Goal: Communication & Community: Answer question/provide support

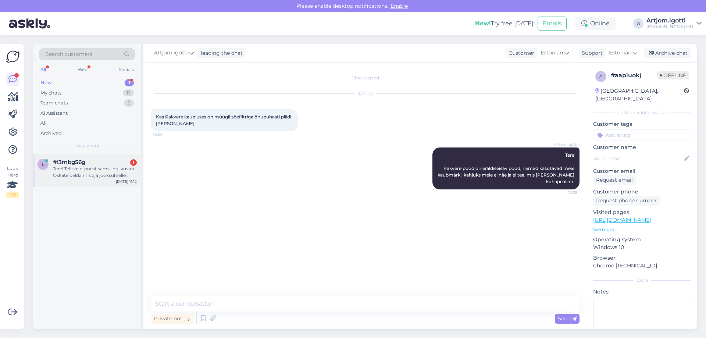
click at [84, 164] on span "#l3mbg56g" at bounding box center [69, 162] width 32 height 7
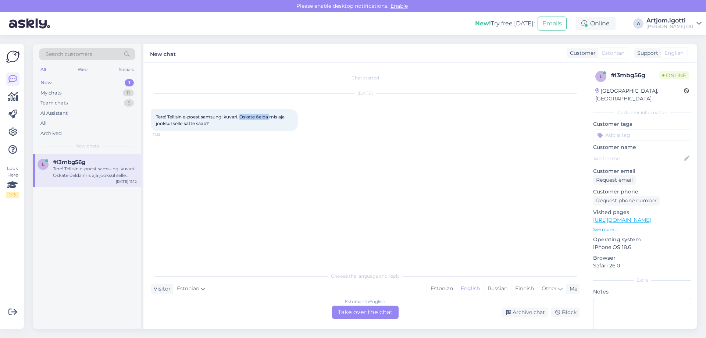
drag, startPoint x: 244, startPoint y: 116, endPoint x: 275, endPoint y: 119, distance: 31.0
click at [274, 118] on span "Tere! Tellisin e-poest samsungi kuvari. Oskate õelda mis aja jooksul selle kätt…" at bounding box center [221, 120] width 130 height 12
click at [437, 291] on div "Estonian" at bounding box center [442, 288] width 30 height 11
click at [383, 314] on div "Estonian to Estonian Take over the chat" at bounding box center [365, 312] width 67 height 13
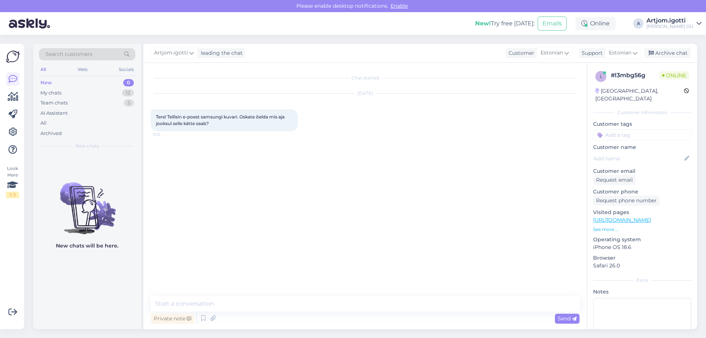
click at [239, 292] on div "Chat started [DATE] Tere! Tellisin e-poest samsungi kuvari. Oskate õelda mis aj…" at bounding box center [365, 196] width 444 height 266
click at [242, 300] on textarea at bounding box center [365, 303] width 429 height 15
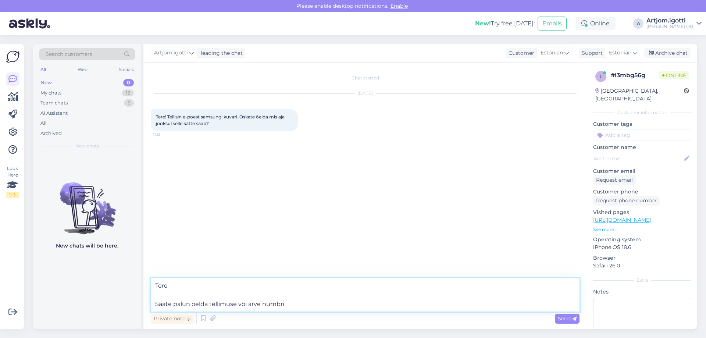
type textarea "Tere Saate palun öelda tellimuse või arve numbri."
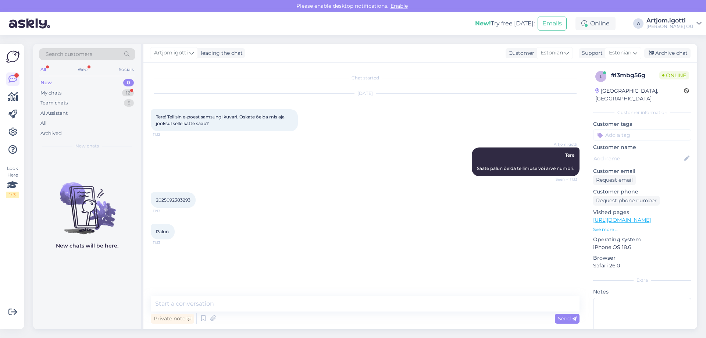
click at [161, 199] on span "2025092383293" at bounding box center [173, 200] width 35 height 6
copy div "2025092383293 11:13"
click at [203, 295] on div "Chat started [DATE] Tere! Tellisin e-poest samsungi kuvari. Oskate õelda mis aj…" at bounding box center [365, 196] width 444 height 266
click at [201, 302] on textarea at bounding box center [365, 303] width 429 height 15
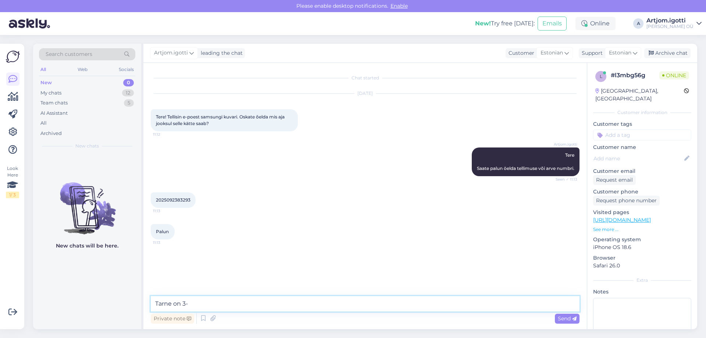
type textarea "Tarne on 3-5"
type textarea "t"
type textarea "ö"
type textarea "tööpäeva"
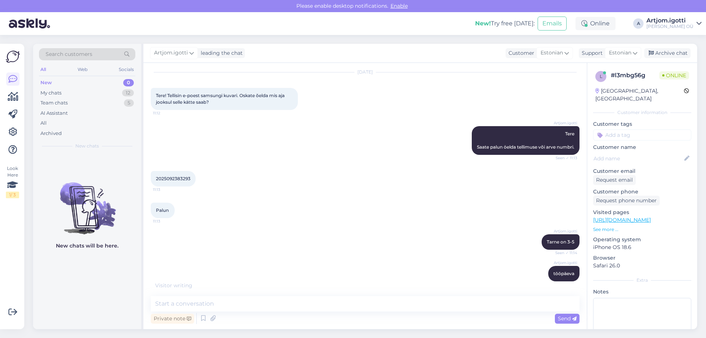
scroll to position [53, 0]
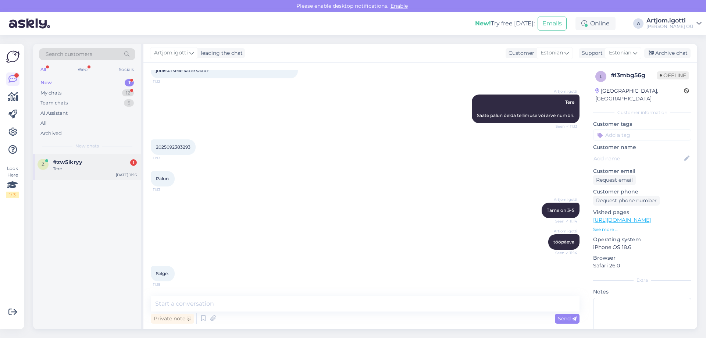
click at [81, 163] on span "#zw5ikryy" at bounding box center [67, 162] width 29 height 7
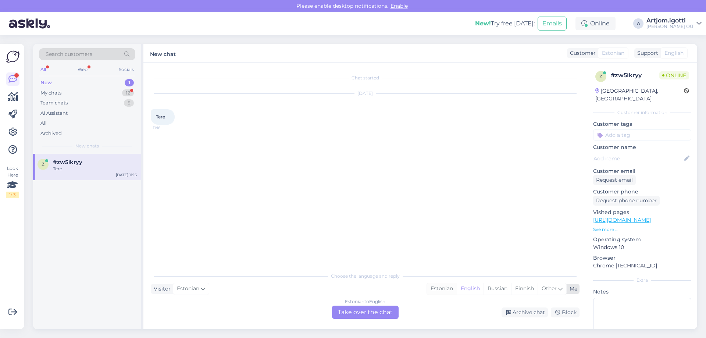
click at [441, 287] on div "Estonian" at bounding box center [442, 288] width 30 height 11
click at [356, 308] on div "Estonian to Estonian Take over the chat" at bounding box center [365, 312] width 67 height 13
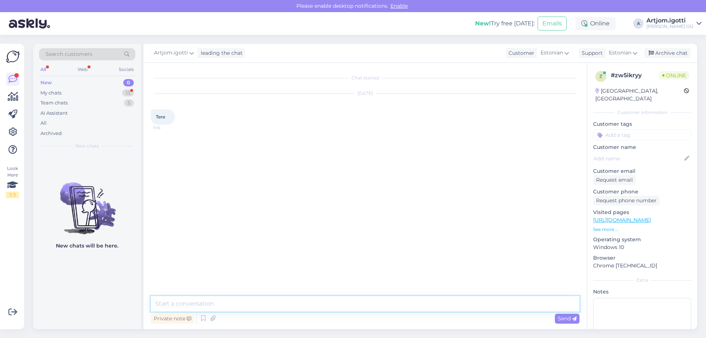
click at [367, 305] on textarea at bounding box center [365, 303] width 429 height 15
type textarea "Tere"
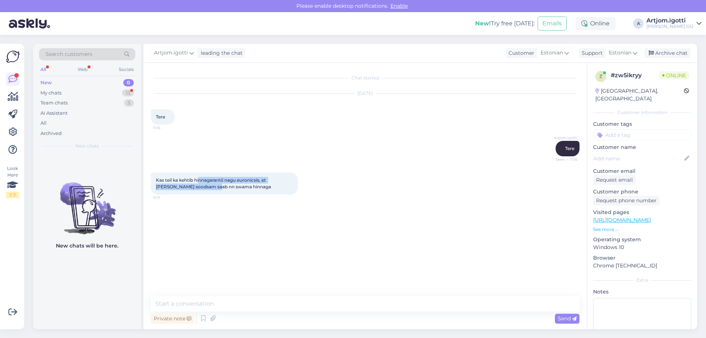
drag, startPoint x: 201, startPoint y: 178, endPoint x: 192, endPoint y: 187, distance: 13.0
click at [192, 187] on span "Kas teil ka kehtib hinnagarantii nagu euronicsis, et [PERSON_NAME] soodsam saab…" at bounding box center [213, 183] width 115 height 12
drag, startPoint x: 163, startPoint y: 178, endPoint x: 193, endPoint y: 177, distance: 29.4
click at [193, 177] on div "Kas teil ka kehtib hinnagarantii nagu euronicsis, et [PERSON_NAME] soodsam saab…" at bounding box center [224, 183] width 147 height 22
click at [182, 298] on textarea at bounding box center [365, 303] width 429 height 15
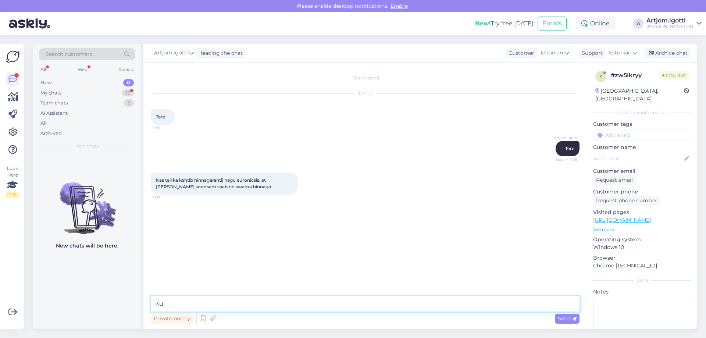
type textarea "K"
type textarea "Peab vaatama toodepõhiliselt."
click at [216, 305] on textarea at bounding box center [365, 303] width 429 height 15
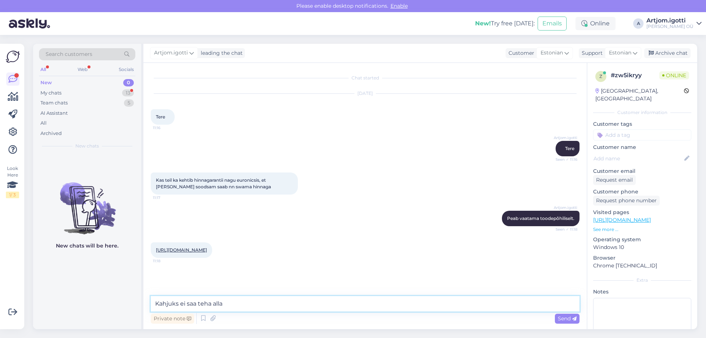
type textarea "Kahjuks ei saa teha alla."
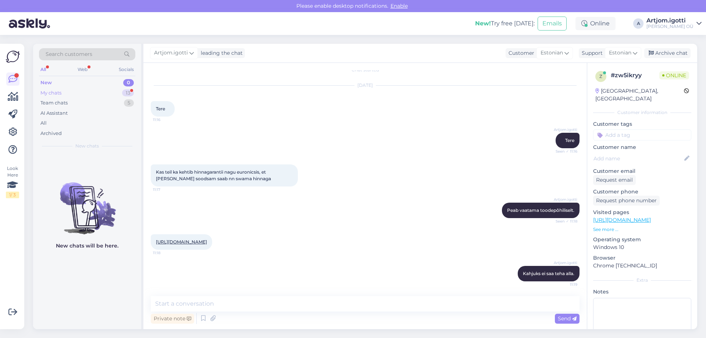
click at [95, 93] on div "My chats 13" at bounding box center [87, 93] width 96 height 10
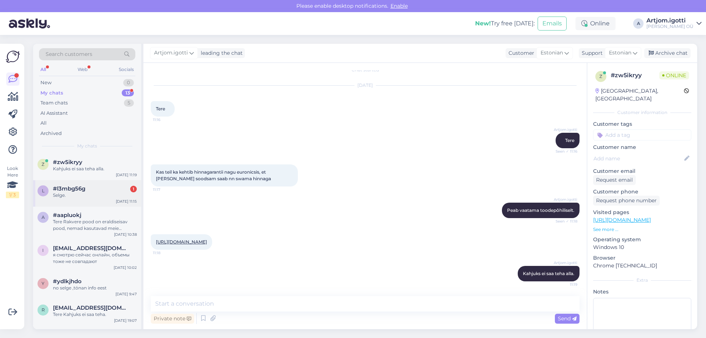
click at [92, 200] on div "l #l3mbg56g 1 Selge. [DATE] 11:15" at bounding box center [87, 193] width 108 height 26
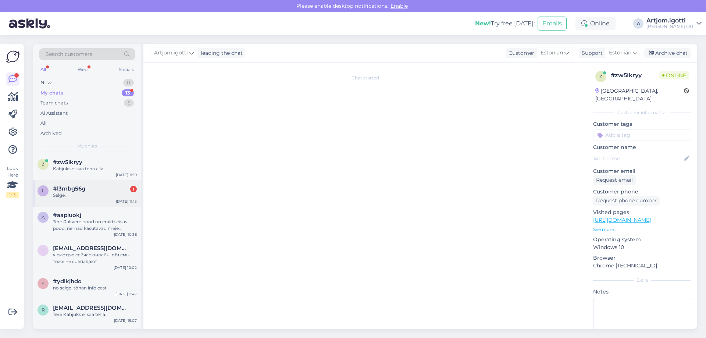
scroll to position [53, 0]
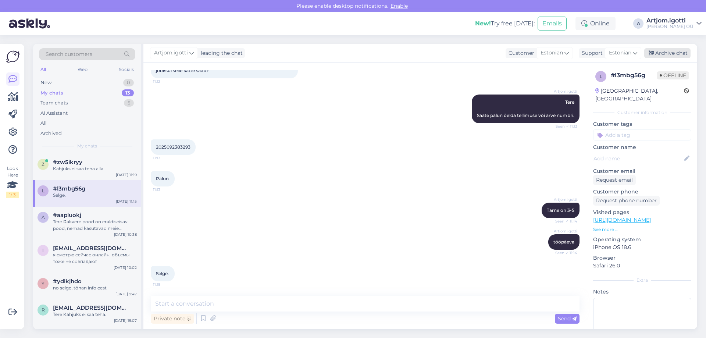
click at [670, 51] on div "Archive chat" at bounding box center [667, 53] width 46 height 10
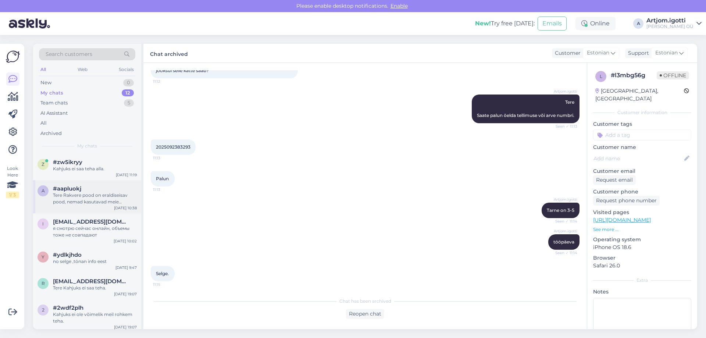
click at [120, 186] on div "#aapluokj" at bounding box center [95, 188] width 84 height 7
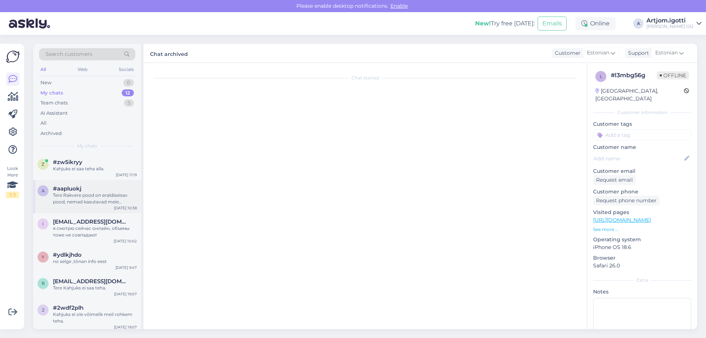
scroll to position [0, 0]
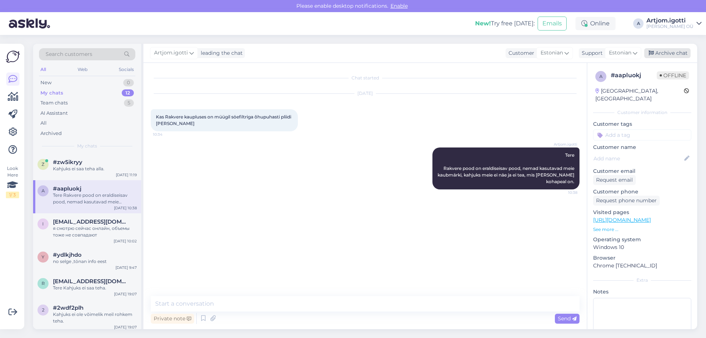
click at [668, 51] on div "Archive chat" at bounding box center [667, 53] width 46 height 10
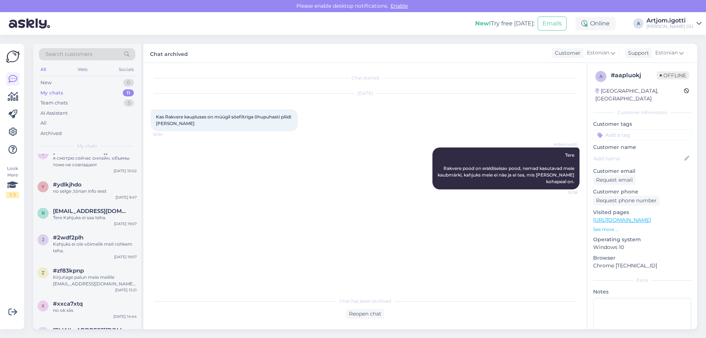
scroll to position [149, 0]
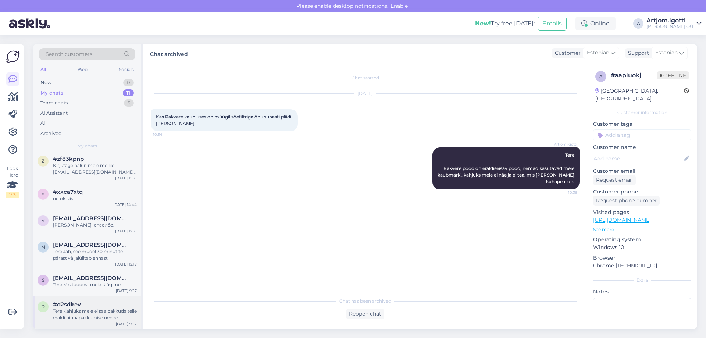
click at [103, 310] on div "Tere Kahjuks meie ei saa pakkuda teile eraldi hinnapakkumise nende toodetele." at bounding box center [95, 314] width 84 height 13
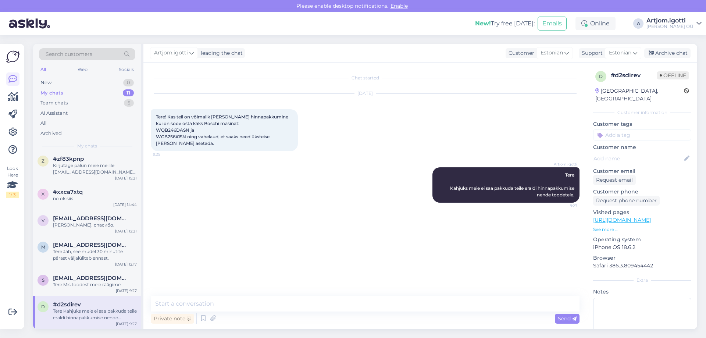
drag, startPoint x: 669, startPoint y: 54, endPoint x: 644, endPoint y: 66, distance: 28.5
click at [669, 54] on div "Archive chat" at bounding box center [667, 53] width 46 height 10
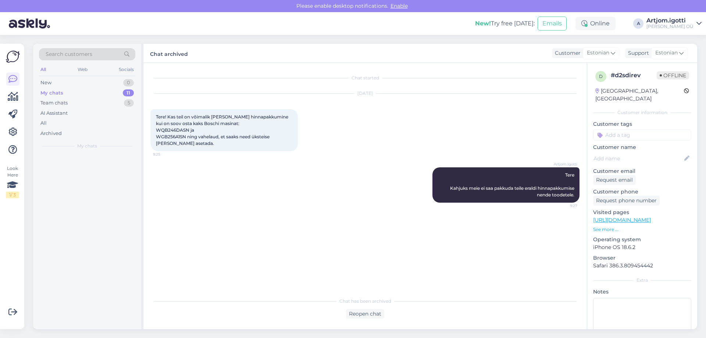
scroll to position [0, 0]
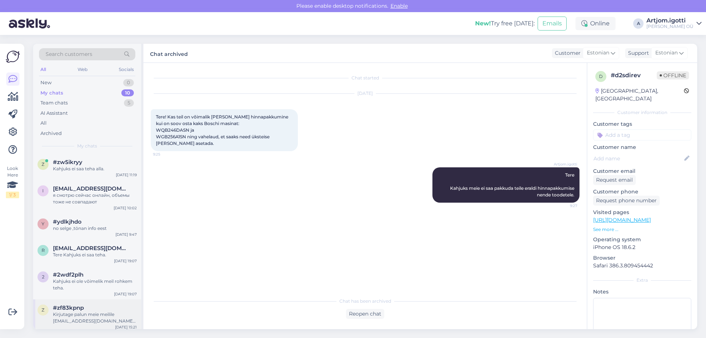
click at [105, 320] on div "Kirjutage palun meie meilile [EMAIL_ADDRESS][DOMAIN_NAME], saame vastata nii ki…" at bounding box center [95, 317] width 84 height 13
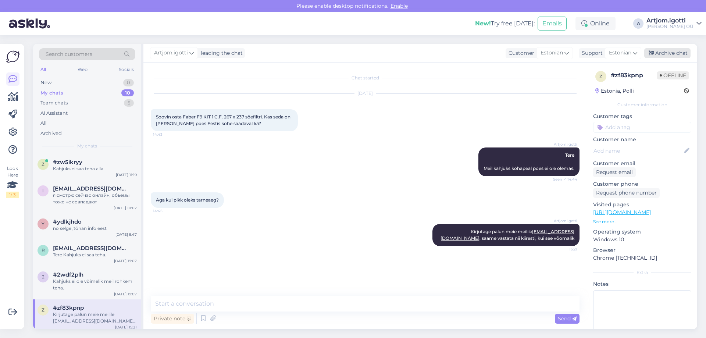
click at [658, 54] on div "Archive chat" at bounding box center [667, 53] width 46 height 10
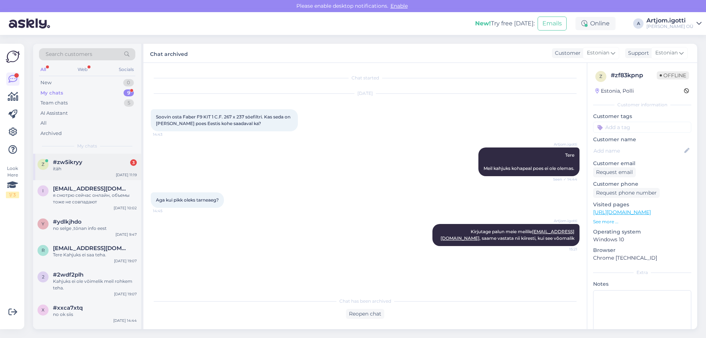
click at [110, 159] on div "#zw5ikryy 3" at bounding box center [95, 162] width 84 height 7
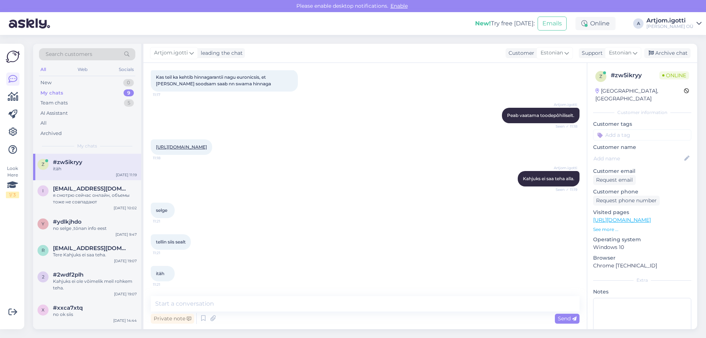
click at [667, 47] on div "Artjom.[PERSON_NAME] leading the chat Customer Estonian Support Estonian Archiv…" at bounding box center [420, 53] width 554 height 19
click at [667, 50] on div "Archive chat" at bounding box center [667, 53] width 46 height 10
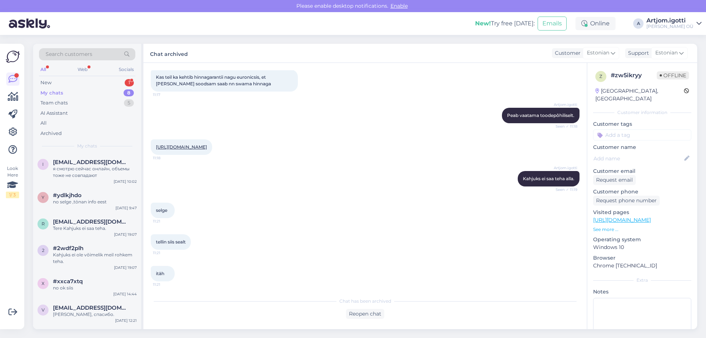
click at [111, 74] on div "All Web Socials" at bounding box center [87, 70] width 96 height 11
click at [111, 82] on div "New 1" at bounding box center [87, 83] width 96 height 10
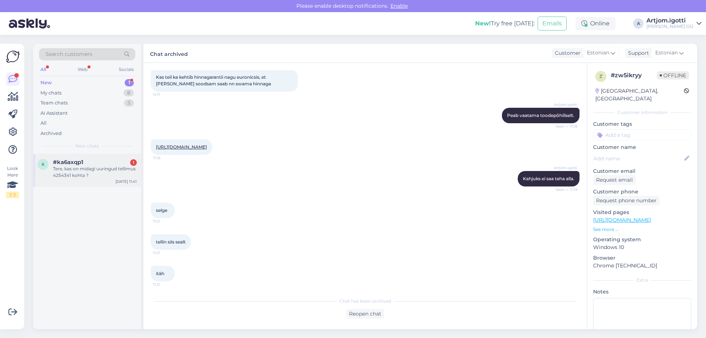
click at [81, 173] on div "Tere, kas on midagi uuringud tellimus 4254341 kohta ?" at bounding box center [95, 172] width 84 height 13
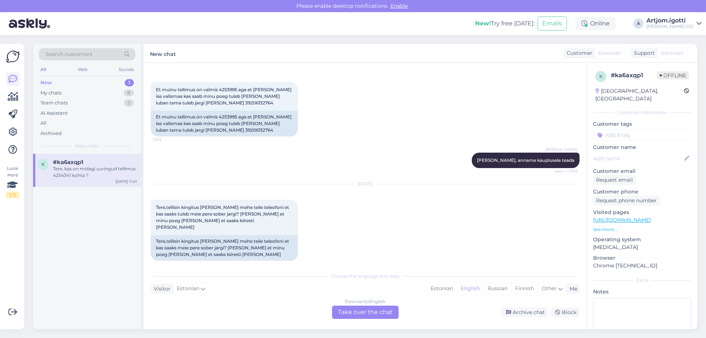
scroll to position [1025, 0]
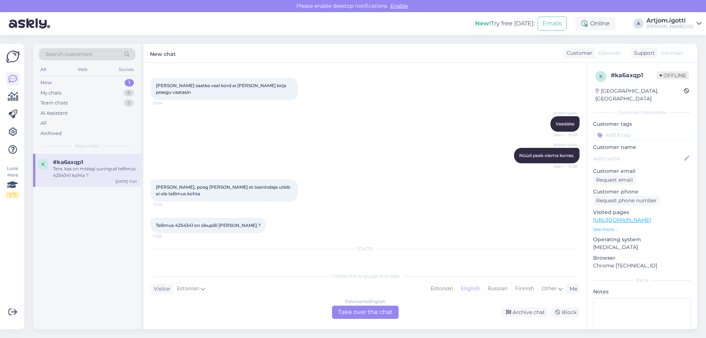
click at [249, 270] on span "Tere, kas on midagi uuringud tellimus 4254341 kohta ?" at bounding box center [216, 273] width 120 height 6
copy span "4254341"
click at [443, 289] on div "Estonian" at bounding box center [442, 288] width 30 height 11
click at [364, 309] on div "Estonian to Estonian Take over the chat" at bounding box center [365, 312] width 67 height 13
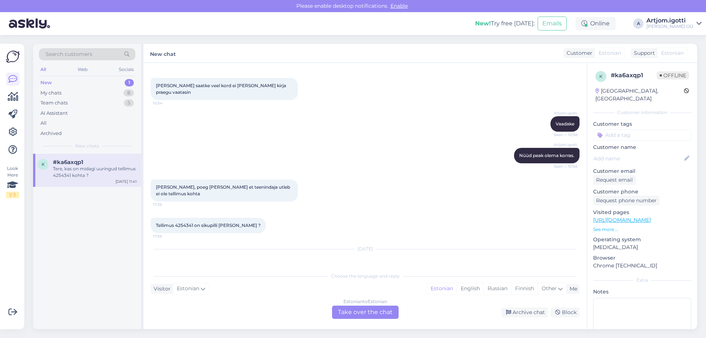
scroll to position [997, 0]
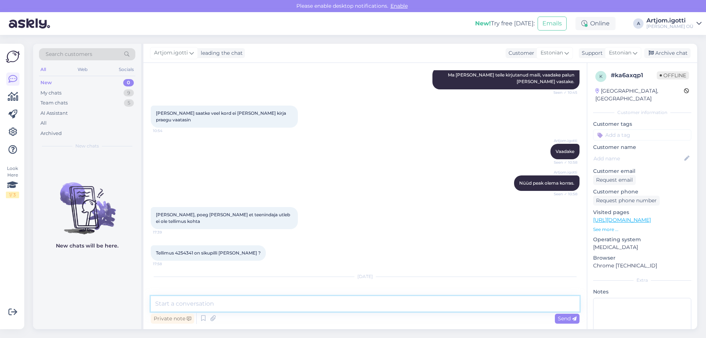
drag, startPoint x: 253, startPoint y: 306, endPoint x: 349, endPoint y: 302, distance: 96.1
click at [253, 306] on textarea at bounding box center [365, 303] width 429 height 15
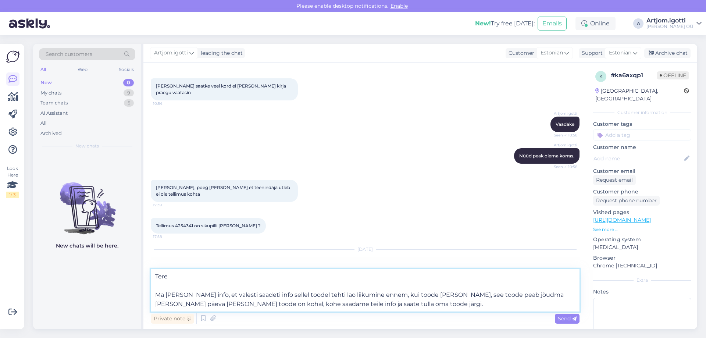
scroll to position [1025, 0]
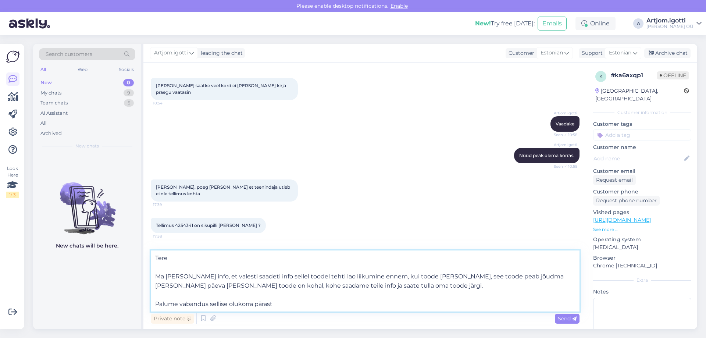
type textarea "Tere Ma [PERSON_NAME] info, et valesti saadeti info sellel toodel tehti lao lii…"
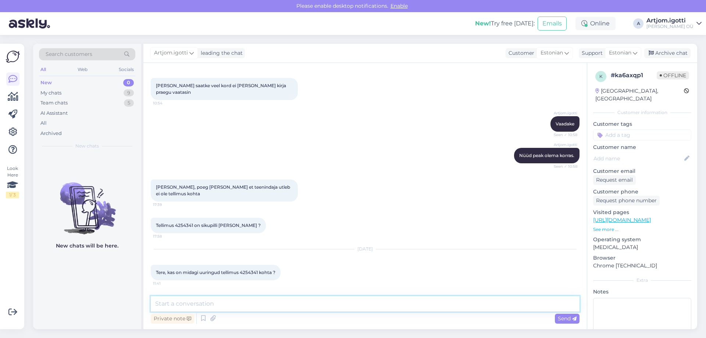
scroll to position [1075, 0]
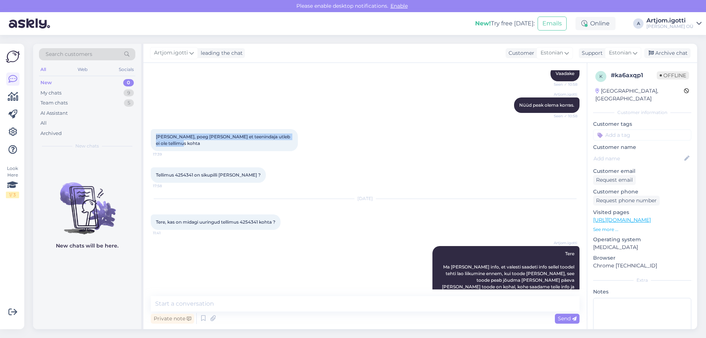
drag, startPoint x: 154, startPoint y: 109, endPoint x: 172, endPoint y: 118, distance: 20.2
click at [172, 129] on div "[PERSON_NAME], poeg [PERSON_NAME] et teenindaja utleb ei ole tellimus kohta 17:…" at bounding box center [224, 140] width 147 height 22
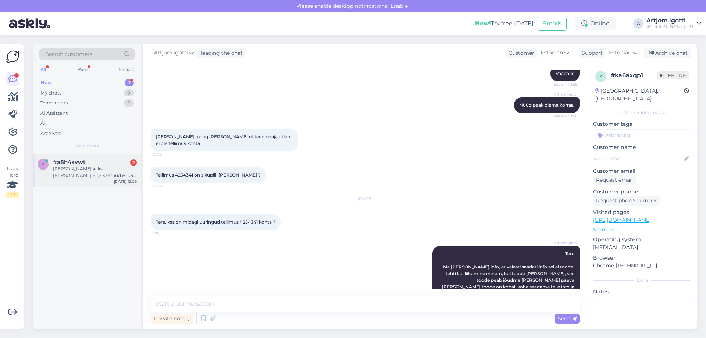
click at [55, 174] on div "[PERSON_NAME] kaks [PERSON_NAME] kirja saatnud enda tellimuse kohta. kas keegi …" at bounding box center [95, 172] width 84 height 13
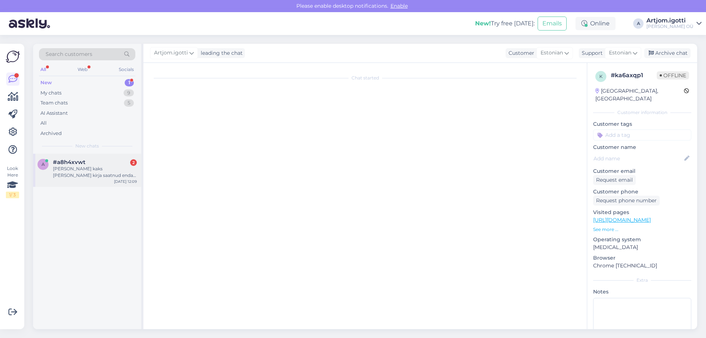
scroll to position [769, 0]
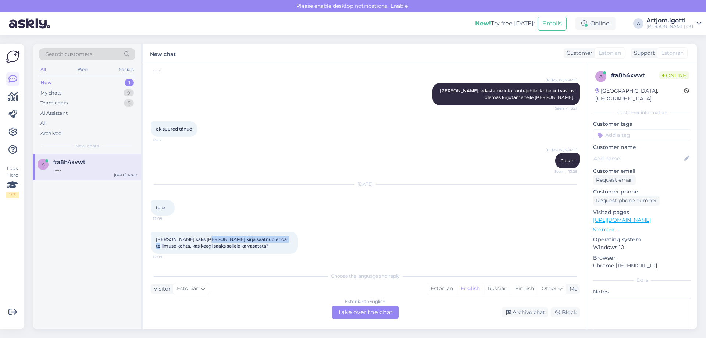
drag, startPoint x: 213, startPoint y: 239, endPoint x: 278, endPoint y: 239, distance: 65.5
click at [278, 239] on span "[PERSON_NAME] kaks [PERSON_NAME] kirja saatnud enda tellimuse kohta. kas keegi …" at bounding box center [222, 242] width 132 height 12
click at [433, 287] on div "Estonian" at bounding box center [442, 288] width 30 height 11
click at [370, 316] on div "Estonian to Estonian Take over the chat" at bounding box center [365, 312] width 67 height 13
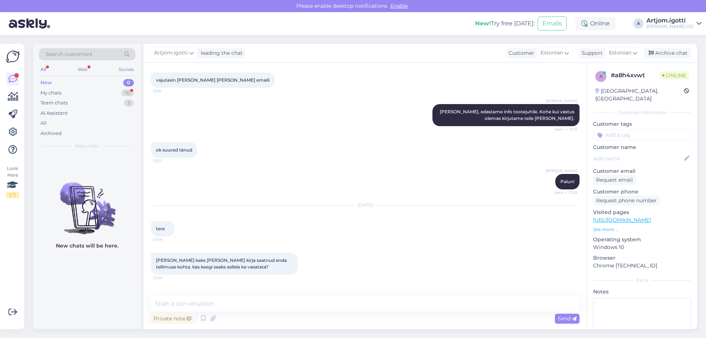
scroll to position [773, 0]
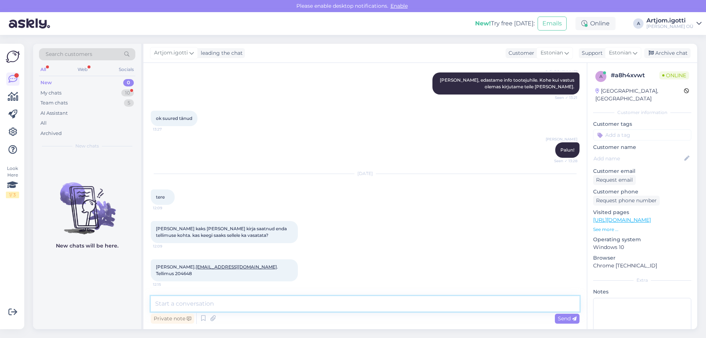
click at [274, 301] on textarea at bounding box center [365, 303] width 429 height 15
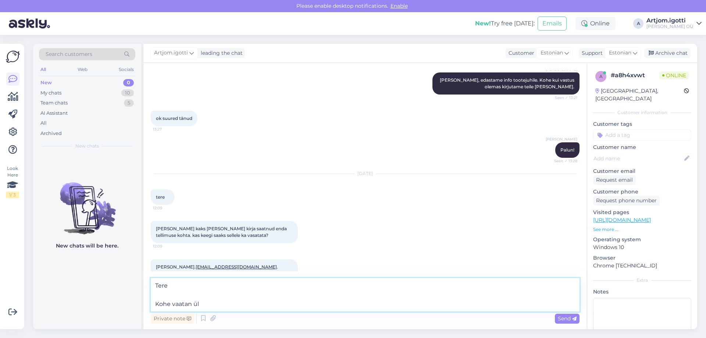
type textarea "Tere Kohe vaatan üle"
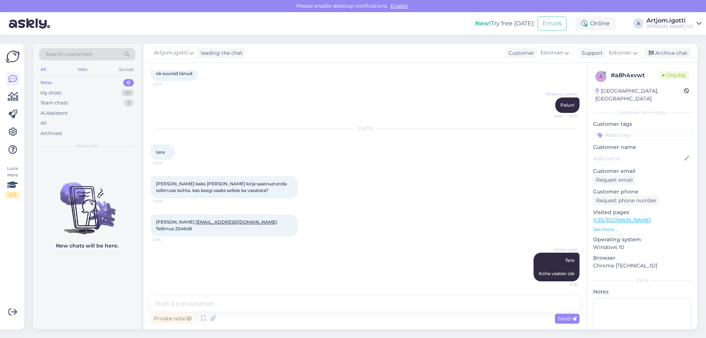
click at [268, 232] on div "[PERSON_NAME]. [EMAIL_ADDRESS][DOMAIN_NAME] . Tellimus 204648 12:15" at bounding box center [224, 225] width 147 height 22
click at [269, 230] on span "[PERSON_NAME]. [EMAIL_ADDRESS][DOMAIN_NAME] . Tellimus 204648" at bounding box center [217, 225] width 123 height 12
copy div "204648 12:15"
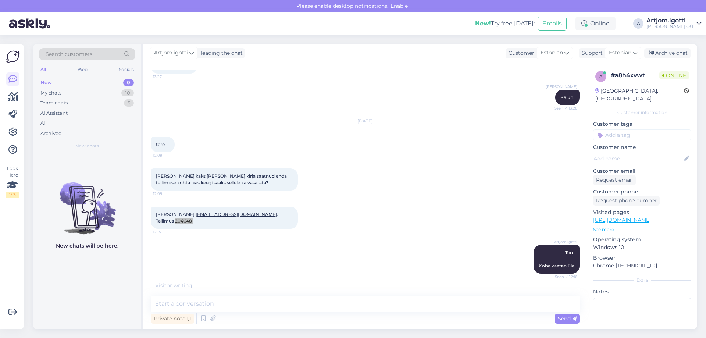
scroll to position [850, 0]
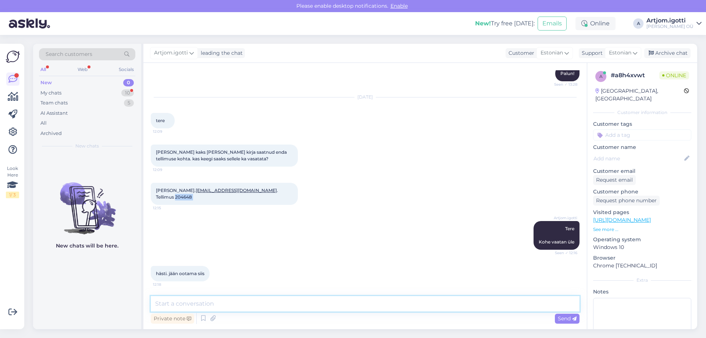
click at [286, 302] on textarea at bounding box center [365, 303] width 429 height 15
click at [240, 302] on textarea "Hetkel" at bounding box center [365, 303] width 429 height 15
type textarea "Hetkel [PERSON_NAME] info, et reede-esmaspäev peab jõudma."
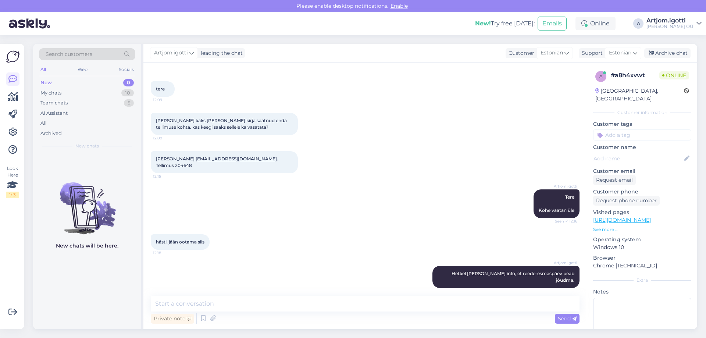
scroll to position [913, 0]
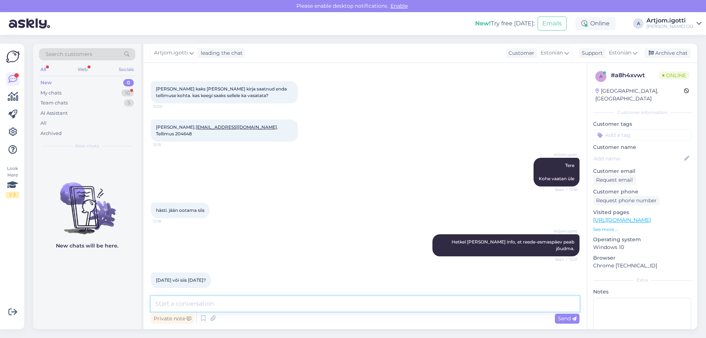
click at [214, 300] on textarea at bounding box center [365, 303] width 429 height 15
click at [238, 307] on textarea at bounding box center [365, 303] width 429 height 15
type textarea "Jah, tootejuht on uurinud praegu ja sai vastuse, et reedel 26.09 peab jõudma."
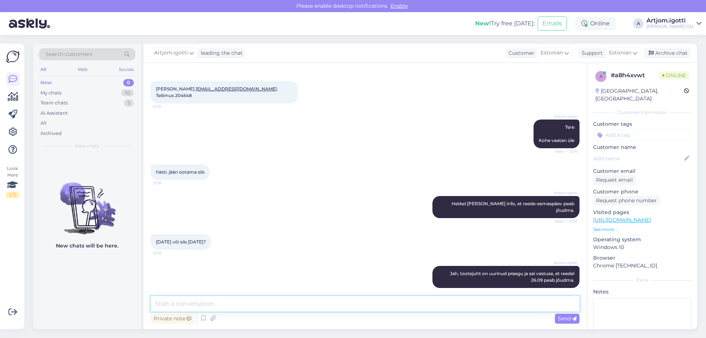
scroll to position [983, 0]
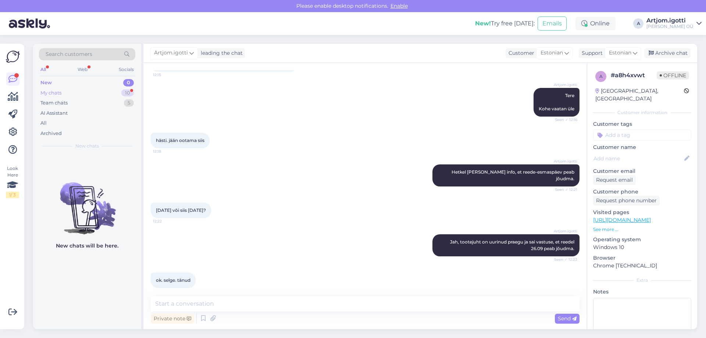
click at [106, 92] on div "My chats 10" at bounding box center [87, 93] width 96 height 10
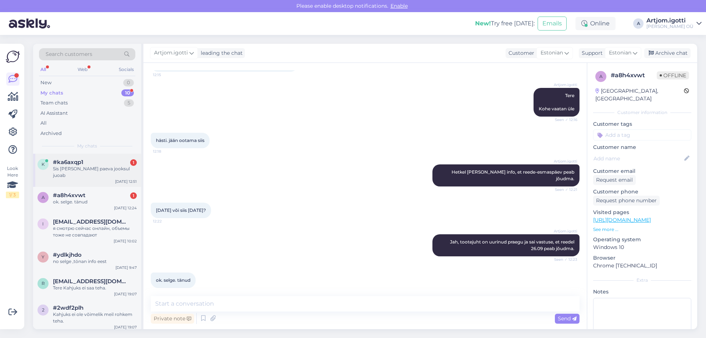
click at [110, 171] on div "Sis [PERSON_NAME] paeva jooksul juoab" at bounding box center [95, 172] width 84 height 13
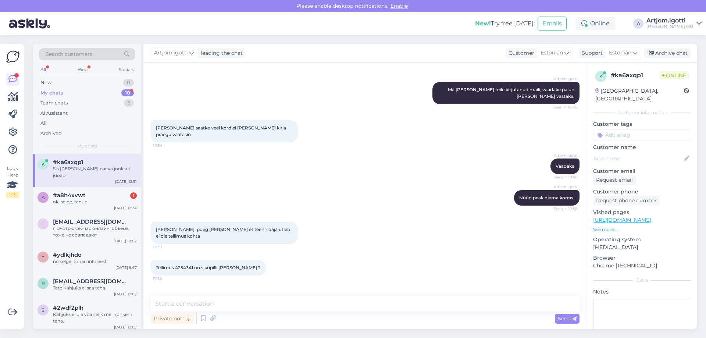
scroll to position [1107, 0]
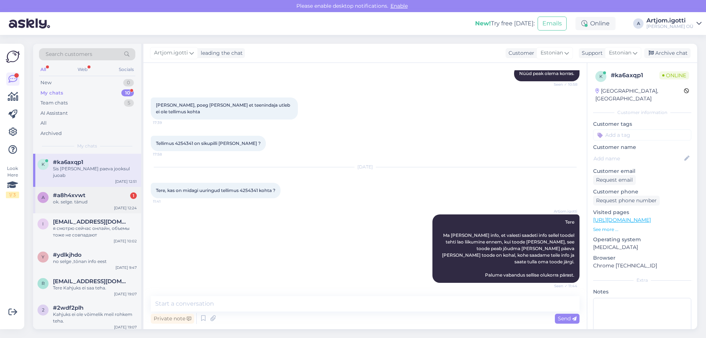
click at [80, 199] on div "ok. selge. tänud" at bounding box center [95, 202] width 84 height 7
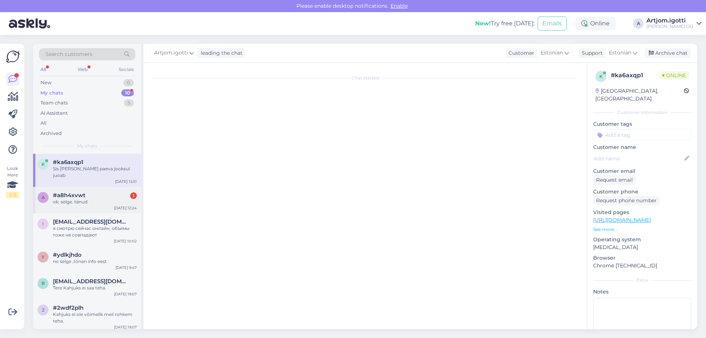
scroll to position [983, 0]
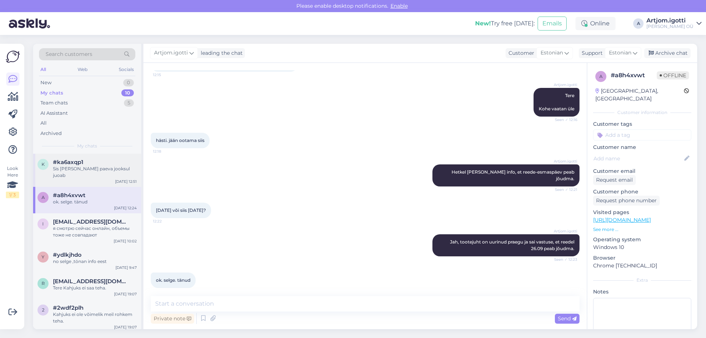
click at [82, 170] on div "Sis [PERSON_NAME] paeva jooksul juoab" at bounding box center [95, 172] width 84 height 13
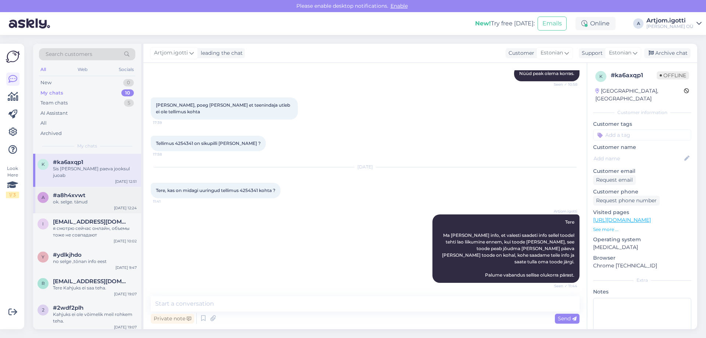
click at [106, 192] on div "#a8h4xvwt" at bounding box center [95, 195] width 84 height 7
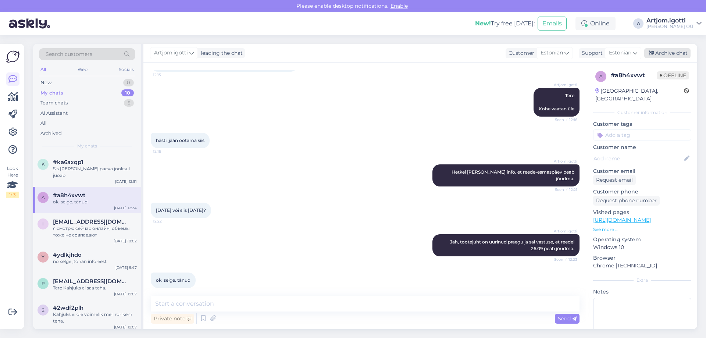
click at [673, 57] on div "Archive chat" at bounding box center [667, 53] width 46 height 10
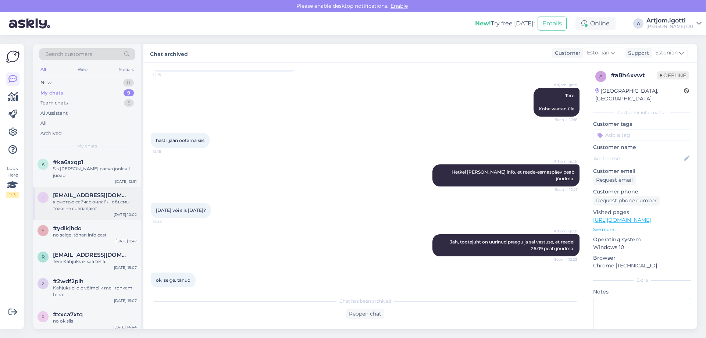
click at [107, 199] on div "я смотрю сейчас онлайн, объемы тоже не совпадают" at bounding box center [95, 205] width 84 height 13
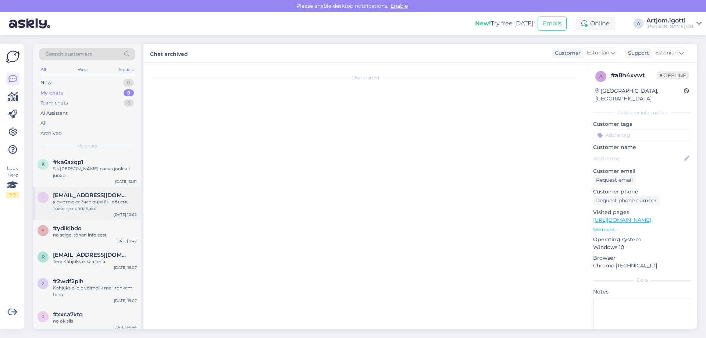
scroll to position [194, 0]
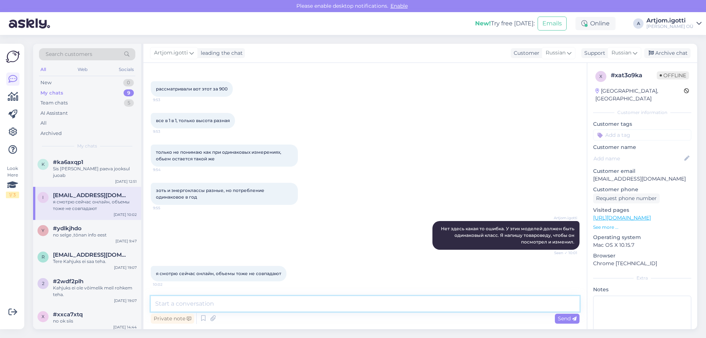
click at [310, 306] on textarea at bounding box center [365, 303] width 429 height 15
click at [676, 53] on div "Archive chat" at bounding box center [667, 53] width 46 height 10
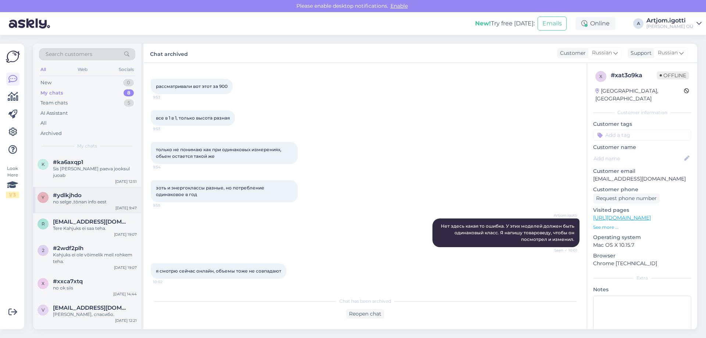
click at [91, 199] on div "no selge ,tönan info eest" at bounding box center [95, 202] width 84 height 7
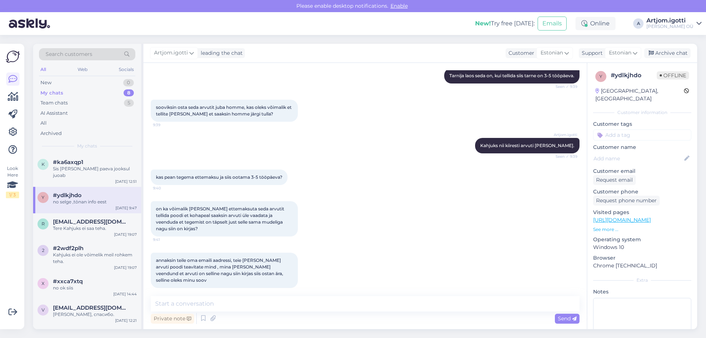
scroll to position [284, 0]
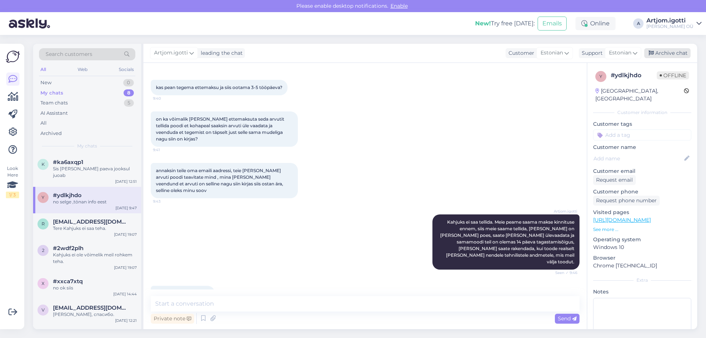
click at [666, 52] on div "Archive chat" at bounding box center [667, 53] width 46 height 10
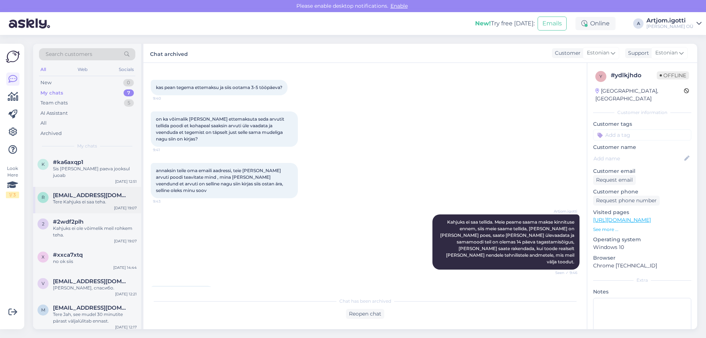
click at [68, 199] on div "Tere Kahjuks ei saa teha." at bounding box center [95, 202] width 84 height 7
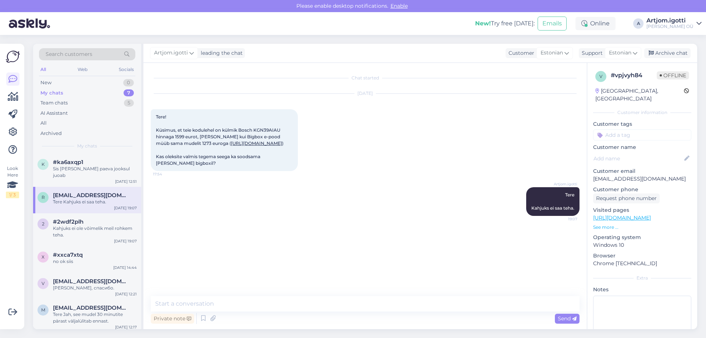
scroll to position [0, 0]
click at [680, 48] on div "Artjom.[PERSON_NAME] leading the chat Customer Estonian Support Estonian Archiv…" at bounding box center [420, 53] width 554 height 19
click at [678, 52] on div "Archive chat" at bounding box center [667, 53] width 46 height 10
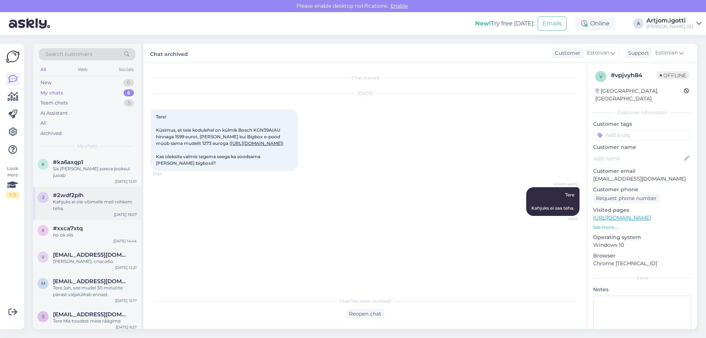
click at [106, 202] on div "Kahjuks ei ole võimelik meil rohkem teha." at bounding box center [95, 205] width 84 height 13
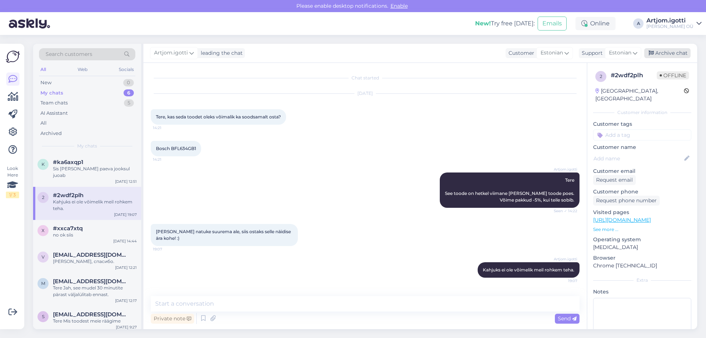
click at [680, 50] on div "Archive chat" at bounding box center [667, 53] width 46 height 10
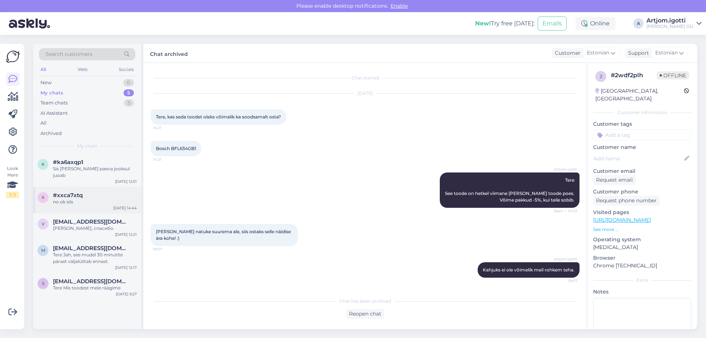
click at [95, 199] on div "no ok siis" at bounding box center [95, 202] width 84 height 7
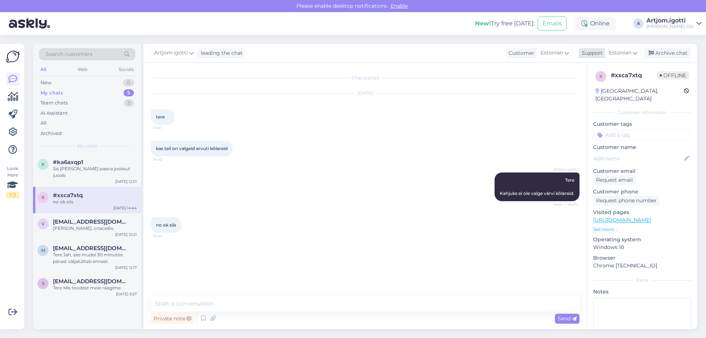
click at [664, 55] on div "Archive chat" at bounding box center [667, 53] width 46 height 10
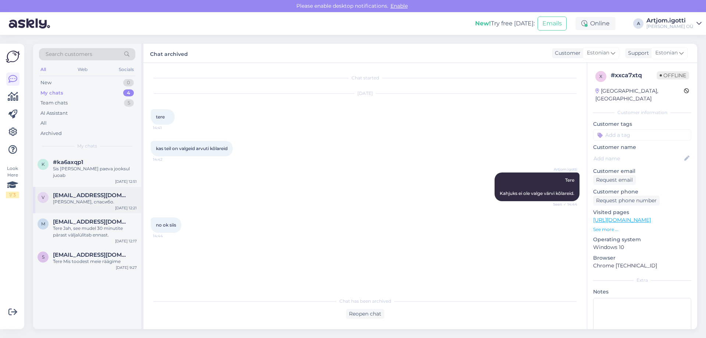
click at [106, 202] on div "v [EMAIL_ADDRESS][DOMAIN_NAME] Хорошо, спасибо. [DATE] 12:21" at bounding box center [87, 200] width 108 height 26
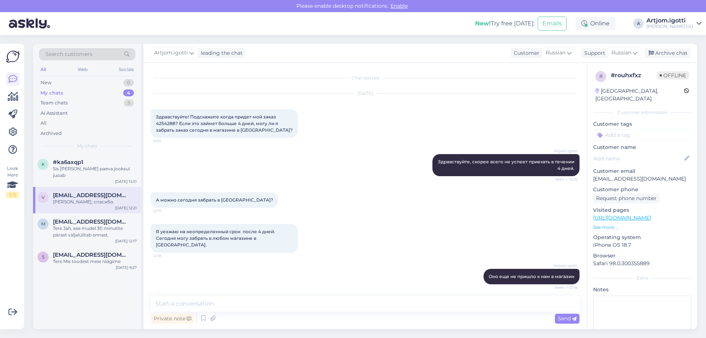
scroll to position [206, 0]
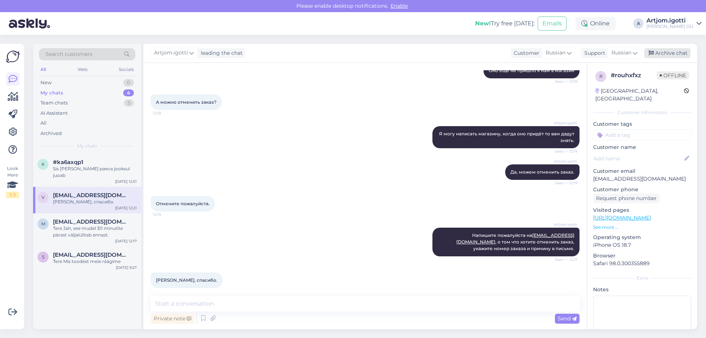
click at [655, 54] on div "Archive chat" at bounding box center [667, 53] width 46 height 10
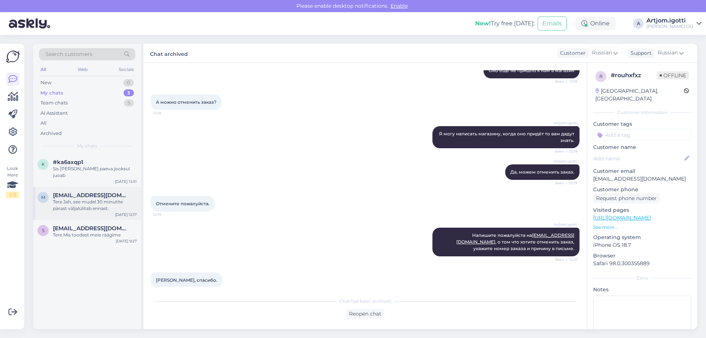
click at [105, 200] on div "Tere Jah, see mudel 30 minutite pärast väljalülitab ennast." at bounding box center [95, 205] width 84 height 13
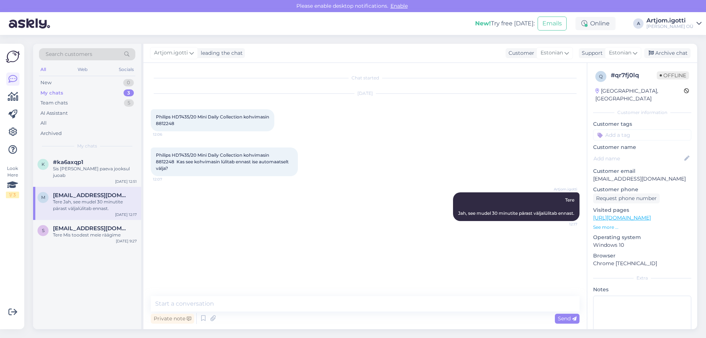
drag, startPoint x: 674, startPoint y: 55, endPoint x: 652, endPoint y: 60, distance: 22.4
click at [675, 55] on div "Archive chat" at bounding box center [667, 53] width 46 height 10
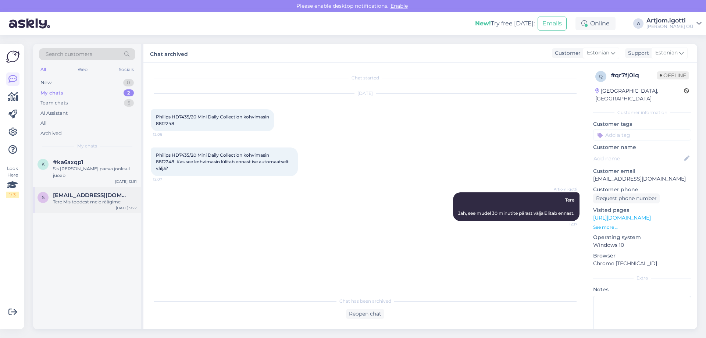
click at [81, 199] on div "Tere Mis toodest meie räägime" at bounding box center [95, 202] width 84 height 7
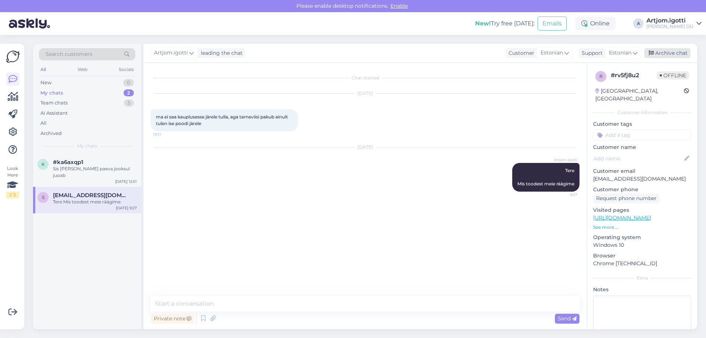
click at [672, 51] on div "Archive chat" at bounding box center [667, 53] width 46 height 10
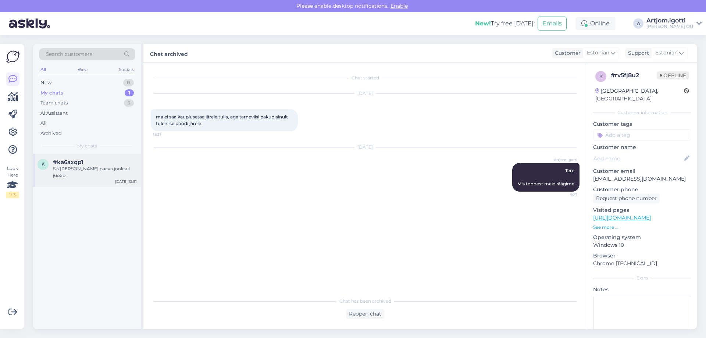
click at [126, 164] on div "#ka6axqp1" at bounding box center [95, 162] width 84 height 7
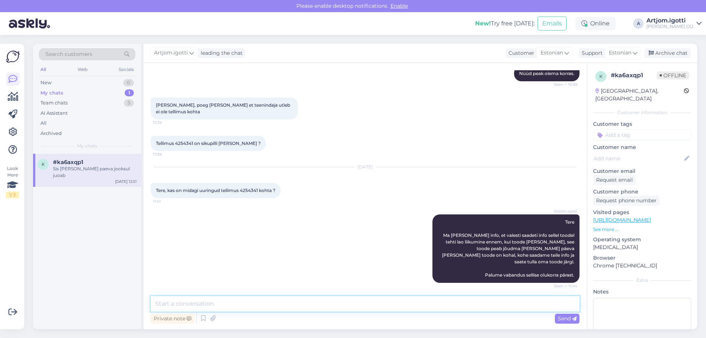
click at [199, 303] on textarea at bounding box center [365, 303] width 429 height 15
click at [671, 57] on div "Archive chat" at bounding box center [667, 53] width 46 height 10
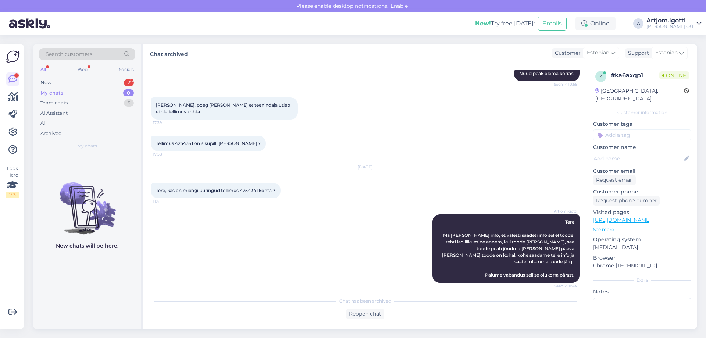
scroll to position [1141, 0]
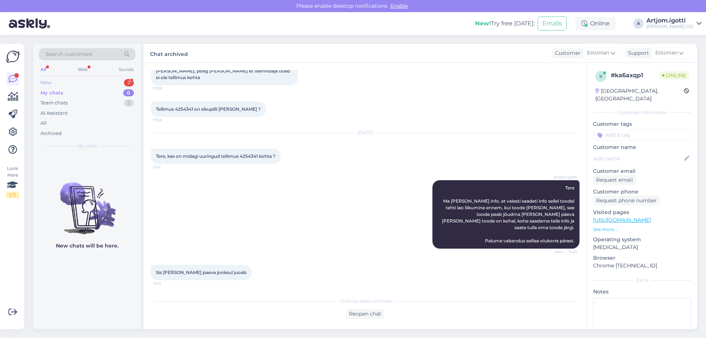
click at [92, 83] on div "New 2" at bounding box center [87, 83] width 96 height 10
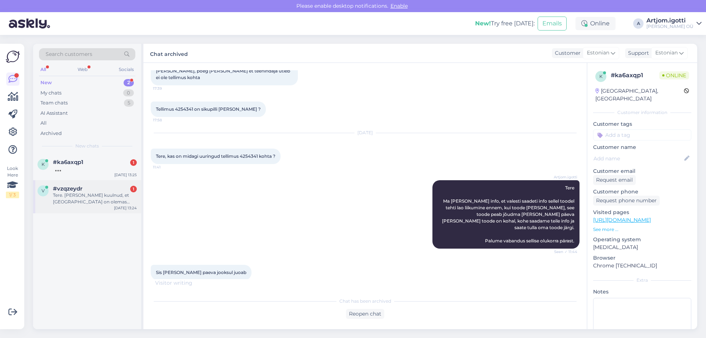
click at [97, 201] on div "Tere. [PERSON_NAME] kuulnud, et [GEOGRAPHIC_DATA] on olemas telefoni "masin" ku…" at bounding box center [95, 198] width 84 height 13
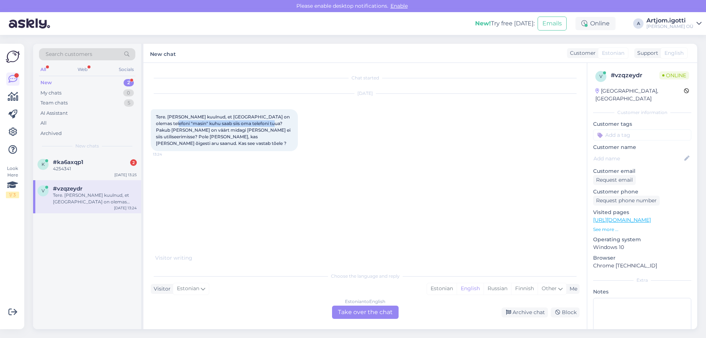
drag, startPoint x: 175, startPoint y: 124, endPoint x: 270, endPoint y: 122, distance: 94.5
click at [270, 122] on span "Tere. [PERSON_NAME] kuulnud, et [GEOGRAPHIC_DATA] on olemas telefoni "masin" ku…" at bounding box center [224, 130] width 136 height 32
click at [401, 175] on div "Chat started [DATE] Tere. [PERSON_NAME] kuulnud, et [GEOGRAPHIC_DATA] on olemas…" at bounding box center [368, 166] width 435 height 192
drag, startPoint x: 242, startPoint y: 123, endPoint x: 249, endPoint y: 136, distance: 14.5
click at [249, 136] on div "Tere. [PERSON_NAME] kuulnud, et [GEOGRAPHIC_DATA] on olemas telefoni "masin" ku…" at bounding box center [224, 130] width 147 height 42
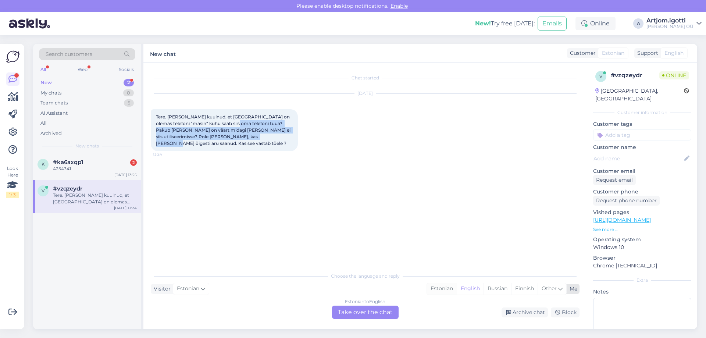
click at [438, 285] on div "Estonian" at bounding box center [442, 288] width 30 height 11
click at [364, 314] on div "Estonian to Estonian Take over the chat" at bounding box center [365, 312] width 67 height 13
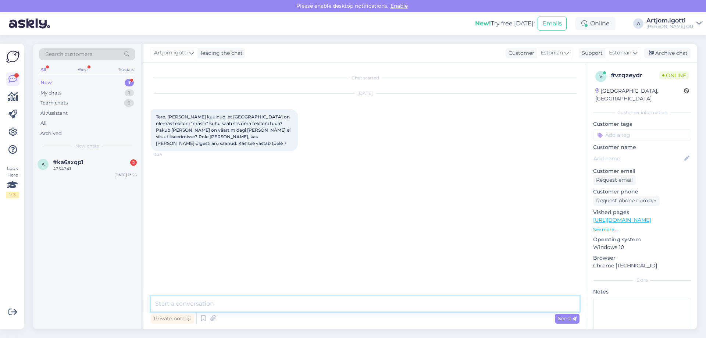
click at [267, 301] on textarea at bounding box center [365, 303] width 429 height 15
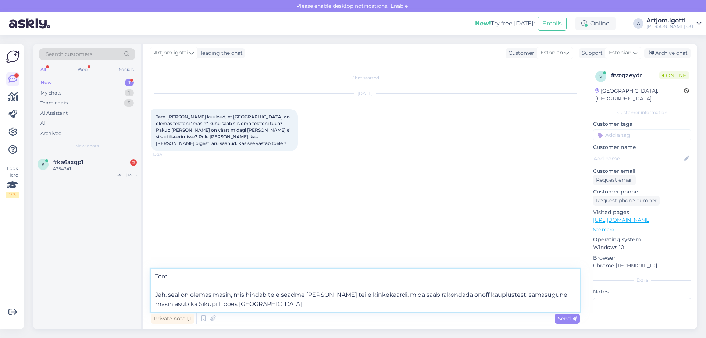
type textarea "Tere Jah, seal on olemas masin, mis hindab teie seadme [PERSON_NAME] teile kink…"
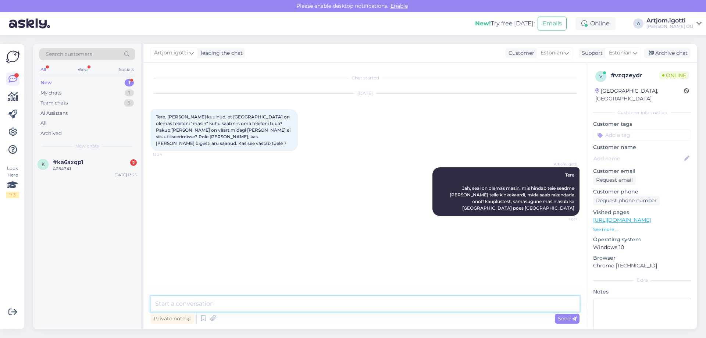
click at [260, 306] on textarea at bounding box center [365, 303] width 429 height 15
drag, startPoint x: 502, startPoint y: 188, endPoint x: 574, endPoint y: 187, distance: 72.5
click at [574, 187] on span "Tere Jah, seal on olemas masin, mis hindab teie seadme [PERSON_NAME] teile kink…" at bounding box center [513, 191] width 126 height 39
click at [264, 308] on textarea at bounding box center [365, 303] width 429 height 15
type textarea "J"
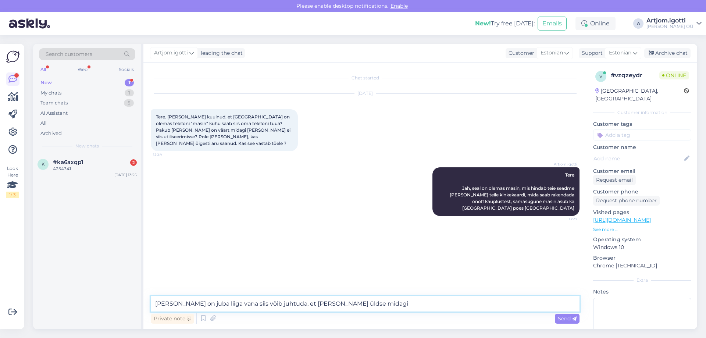
type textarea "[PERSON_NAME] on juba liiga vana siis võib juhtuda, et [PERSON_NAME] üldse mida…"
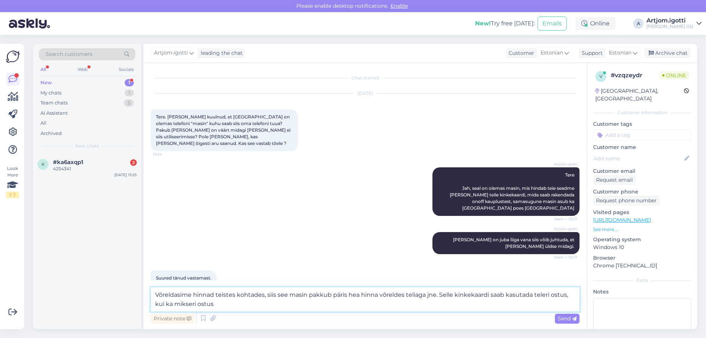
type textarea "Võreldasime hinnad teistes kohtades, siis see masin pakkub päris hea hinna võre…"
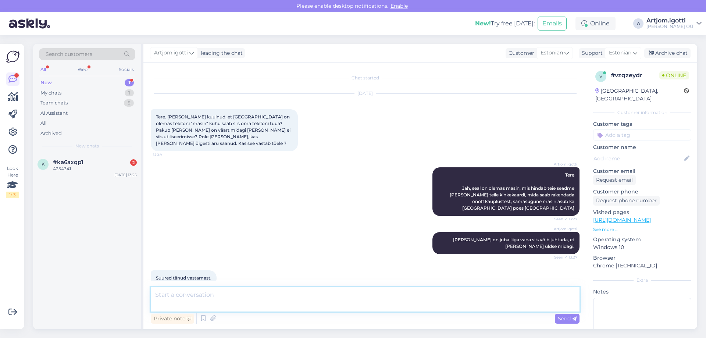
scroll to position [36, 0]
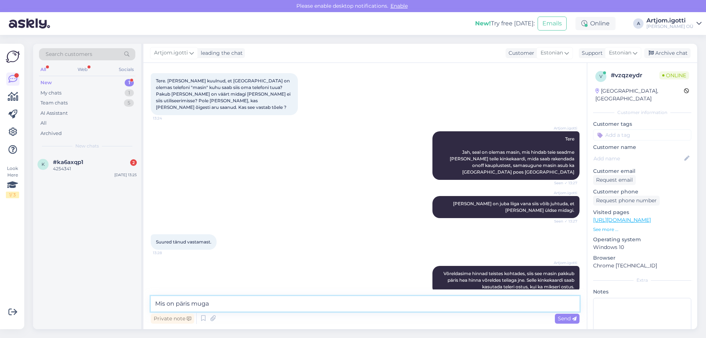
type textarea "Mis on päris mugav"
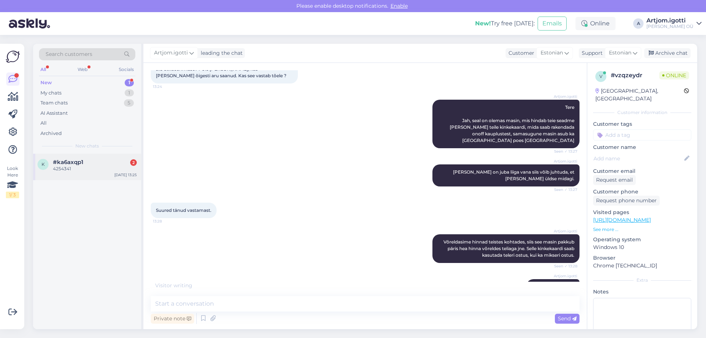
click at [82, 166] on div "4254341" at bounding box center [95, 169] width 84 height 7
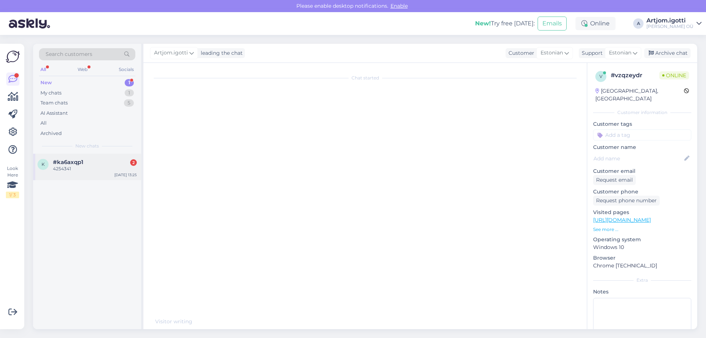
scroll to position [1206, 0]
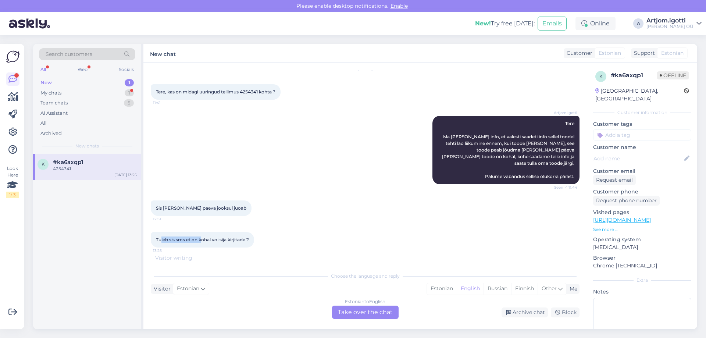
drag, startPoint x: 162, startPoint y: 206, endPoint x: 203, endPoint y: 205, distance: 40.8
click at [203, 237] on span "Tuleb sis sms et on kohal voi sija kirjitade ?" at bounding box center [202, 240] width 93 height 6
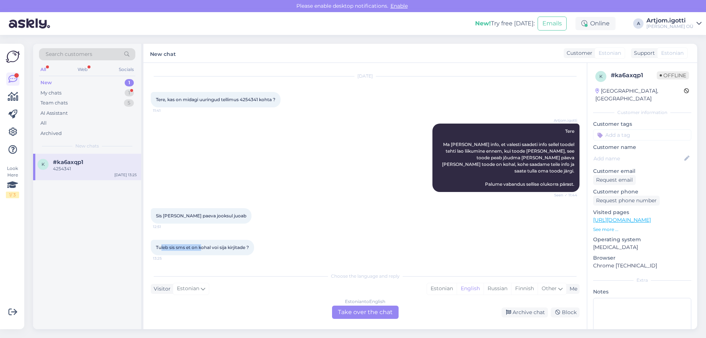
click at [203, 245] on span "Tuleb sis sms et on kohal voi sija kirjitade ?" at bounding box center [202, 248] width 93 height 6
click at [202, 245] on span "Tuleb sis sms et on kohal voi sija kirjitade ?" at bounding box center [202, 248] width 93 height 6
drag, startPoint x: 157, startPoint y: 213, endPoint x: 238, endPoint y: 214, distance: 80.9
click at [238, 245] on span "Tuleb sis sms et on kohal voi sija kirjitade ?" at bounding box center [202, 248] width 93 height 6
click at [243, 245] on span "Tuleb sis sms et on kohal voi sija kirjitade ?" at bounding box center [202, 248] width 93 height 6
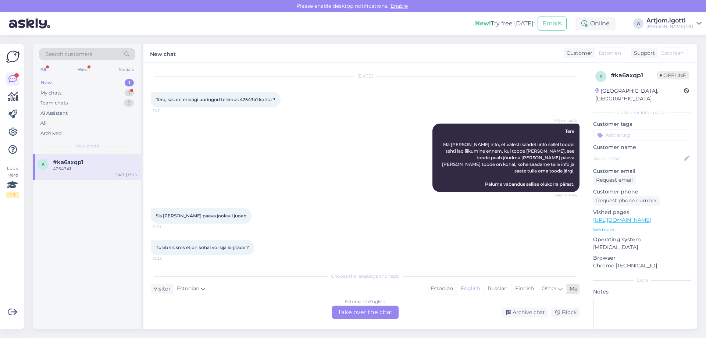
click at [438, 284] on div "Estonian English Russian Finnish Other" at bounding box center [497, 289] width 140 height 12
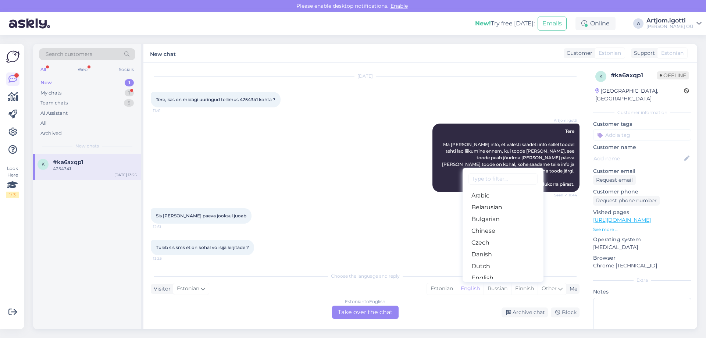
click at [441, 278] on div "Choose the language and reply" at bounding box center [365, 276] width 429 height 7
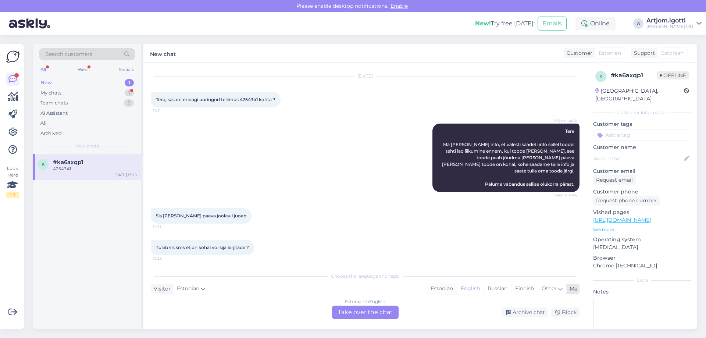
click at [441, 288] on div "Estonian" at bounding box center [442, 288] width 30 height 11
click at [380, 311] on div "Estonian to Estonian Take over the chat" at bounding box center [365, 312] width 67 height 13
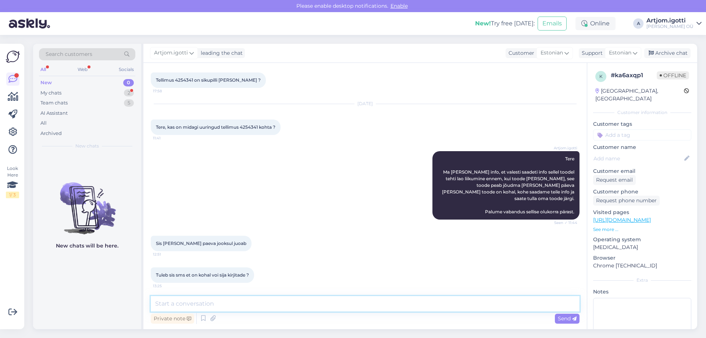
click at [205, 301] on textarea at bounding box center [365, 303] width 429 height 15
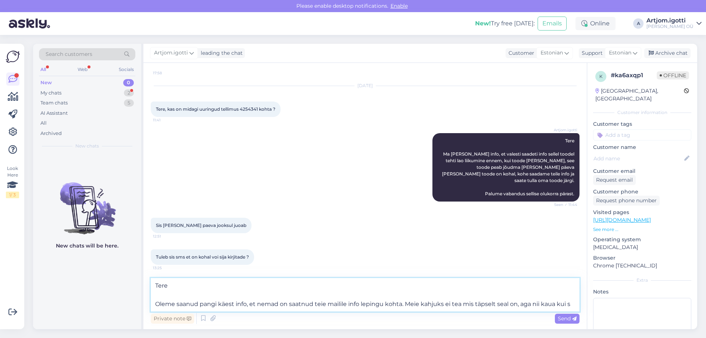
scroll to position [1198, 0]
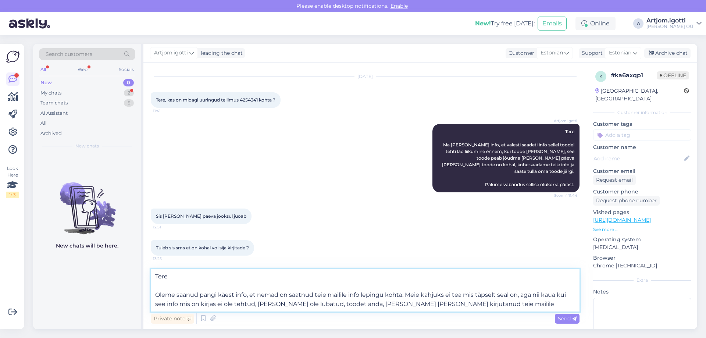
type textarea "Tere Oleme saanud pangi käest info, et nemad on saatnud teie mailile info lepin…"
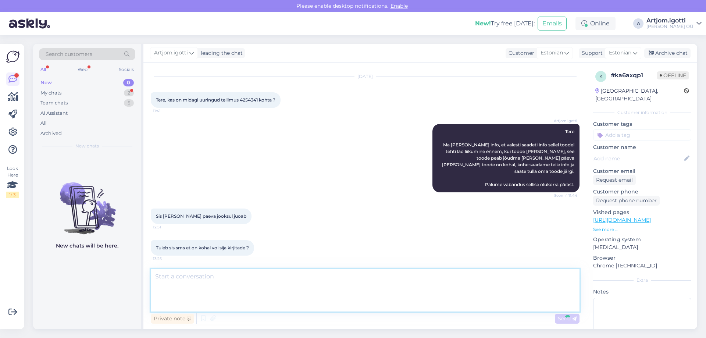
scroll to position [1242, 0]
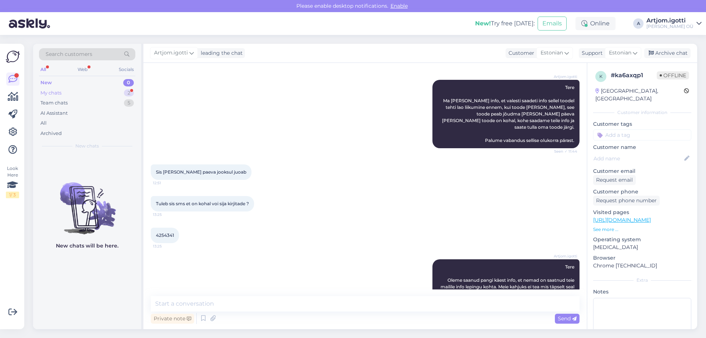
click at [102, 92] on div "My chats 2" at bounding box center [87, 93] width 96 height 10
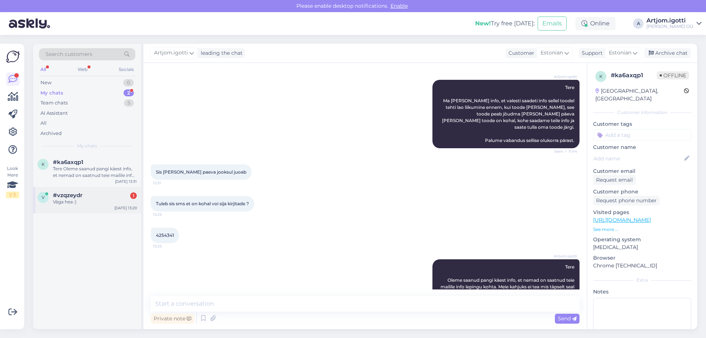
click at [104, 195] on div "#vzqzeydr 1" at bounding box center [95, 195] width 84 height 7
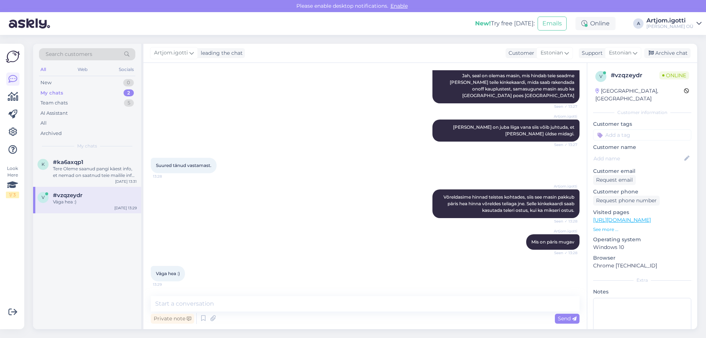
scroll to position [99, 0]
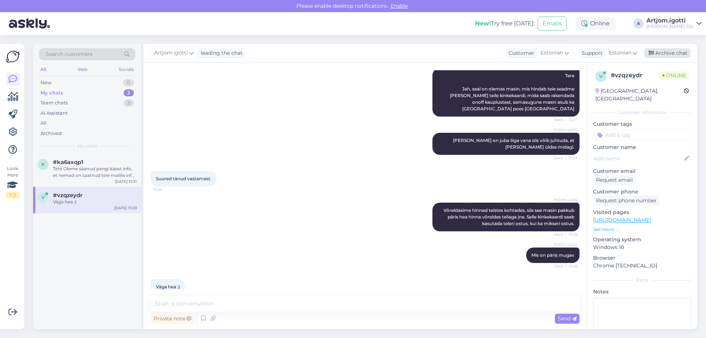
click at [671, 53] on div "Archive chat" at bounding box center [667, 53] width 46 height 10
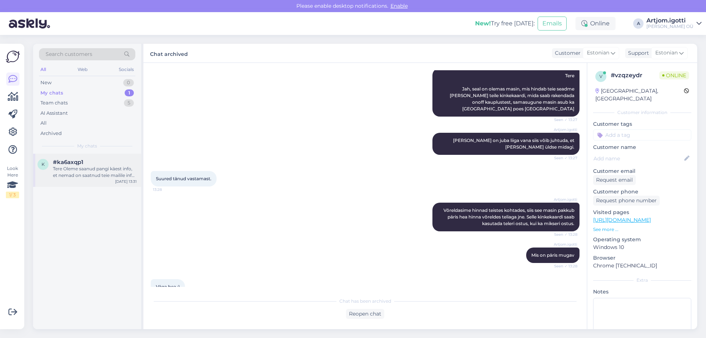
click at [121, 172] on div "Tere Oleme saanud pangi käest info, et nemad on saatnud teie mailile info lepin…" at bounding box center [95, 172] width 84 height 13
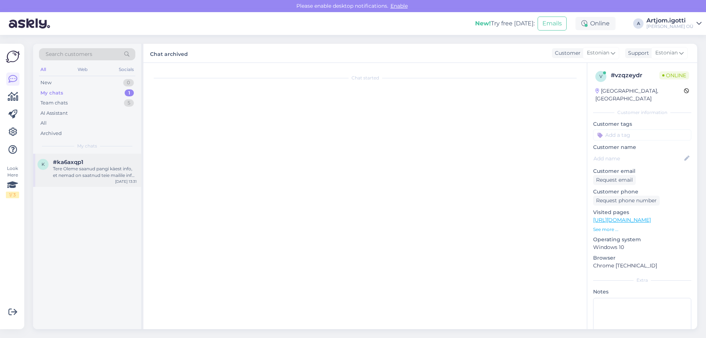
scroll to position [1242, 0]
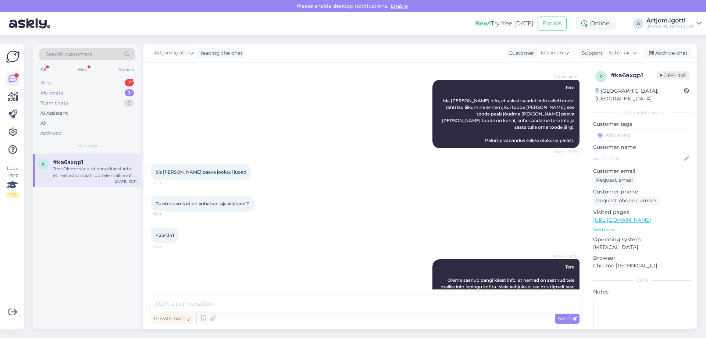
click at [84, 86] on div "New 1" at bounding box center [87, 83] width 96 height 10
click at [94, 163] on div "#yns1qrav 1" at bounding box center [95, 162] width 84 height 7
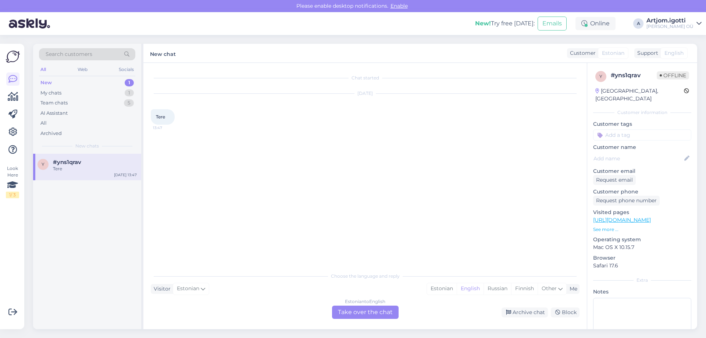
drag, startPoint x: 439, startPoint y: 290, endPoint x: 418, endPoint y: 297, distance: 22.2
click at [439, 289] on div "Estonian" at bounding box center [442, 288] width 30 height 11
click at [370, 310] on div "Estonian to Estonian Take over the chat" at bounding box center [365, 312] width 67 height 13
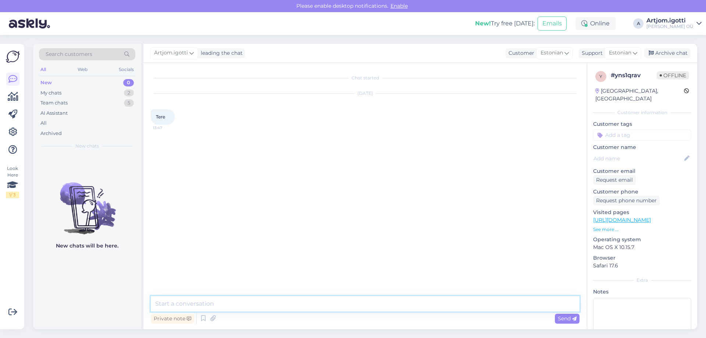
click at [356, 303] on textarea at bounding box center [365, 303] width 429 height 15
type textarea "Tere"
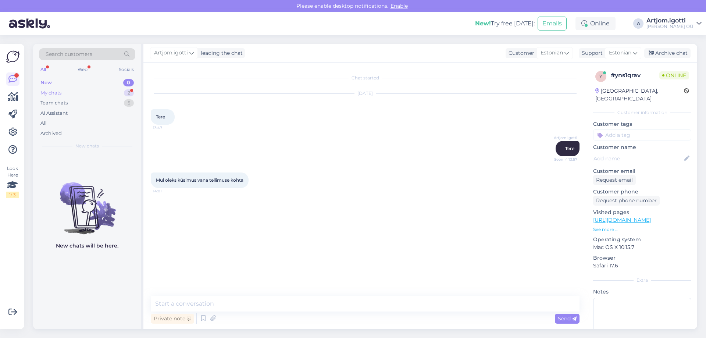
click at [81, 91] on div "My chats 2" at bounding box center [87, 93] width 96 height 10
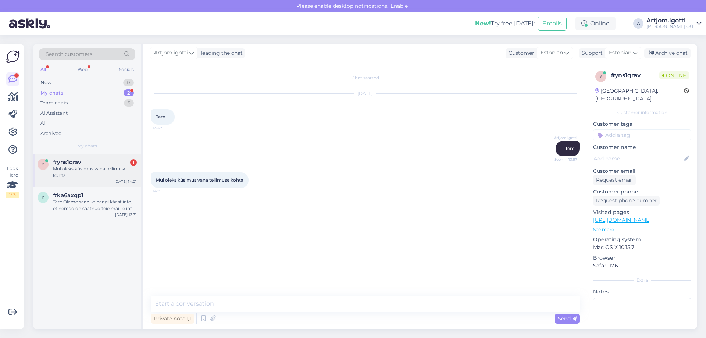
click at [97, 168] on div "Mul oleks küsimus vana tellimuse kohta" at bounding box center [95, 172] width 84 height 13
click at [177, 302] on textarea at bounding box center [365, 303] width 429 height 15
type textarea "Jah, küsige."
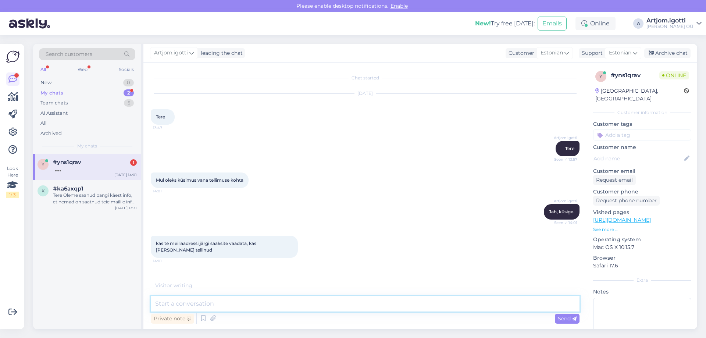
click at [242, 303] on textarea at bounding box center [365, 303] width 429 height 15
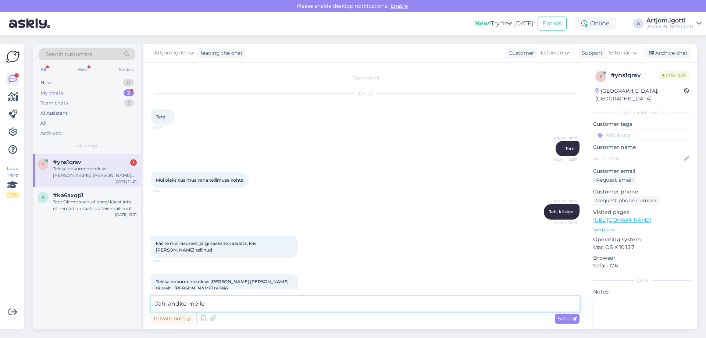
scroll to position [15, 0]
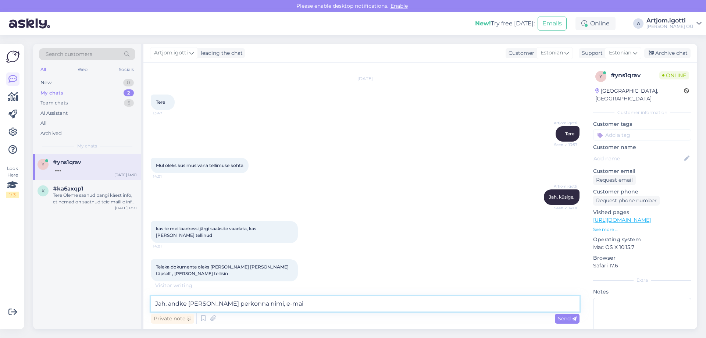
type textarea "Jah, andke [PERSON_NAME] perkonna nimi, e-mail"
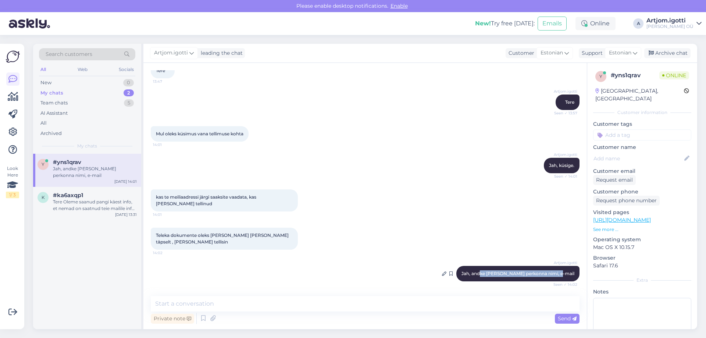
drag, startPoint x: 490, startPoint y: 272, endPoint x: 566, endPoint y: 274, distance: 76.2
click at [566, 274] on span "Jah, andke [PERSON_NAME] perkonna nimi, e-mail" at bounding box center [518, 274] width 113 height 6
click at [372, 299] on textarea at bounding box center [365, 303] width 429 height 15
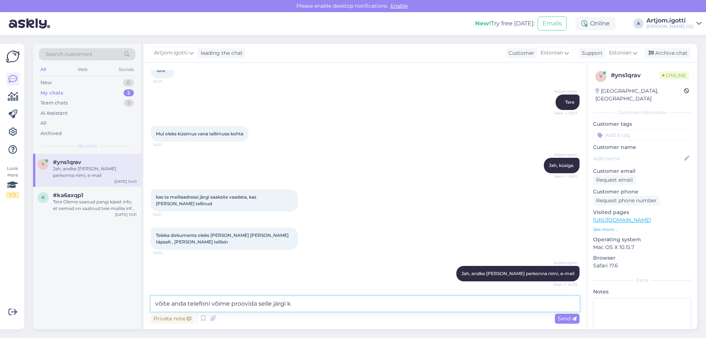
type textarea "võite anda telefoni võime proovida selle järgi ka"
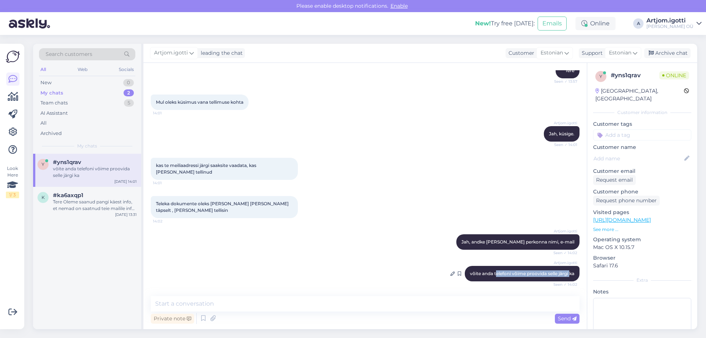
drag, startPoint x: 490, startPoint y: 277, endPoint x: 563, endPoint y: 273, distance: 72.9
click at [563, 273] on div "Artjom.igotti võite anda telefoni võime proovida selle järgi ka Seen ✓ 14:02" at bounding box center [522, 273] width 115 height 15
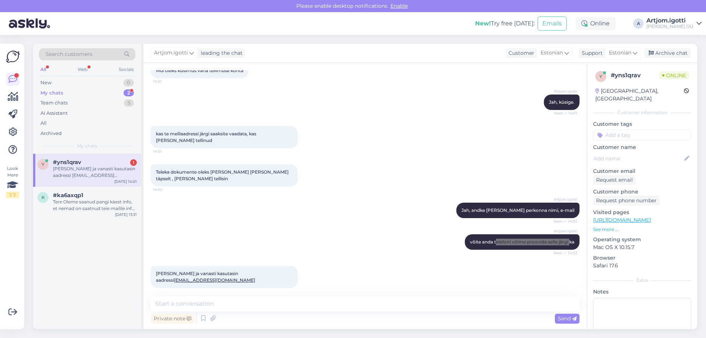
scroll to position [117, 0]
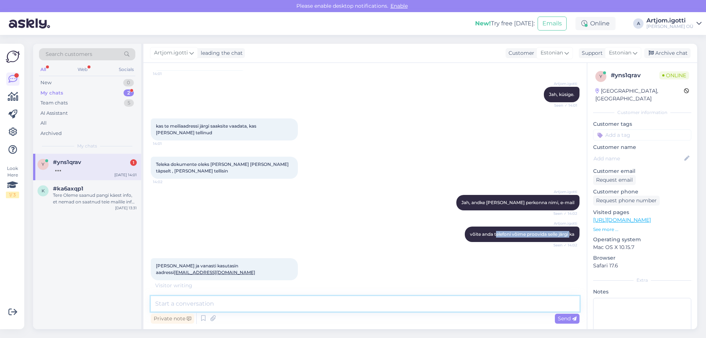
drag, startPoint x: 288, startPoint y: 302, endPoint x: 295, endPoint y: 302, distance: 6.3
click at [288, 303] on textarea at bounding box center [365, 303] width 429 height 15
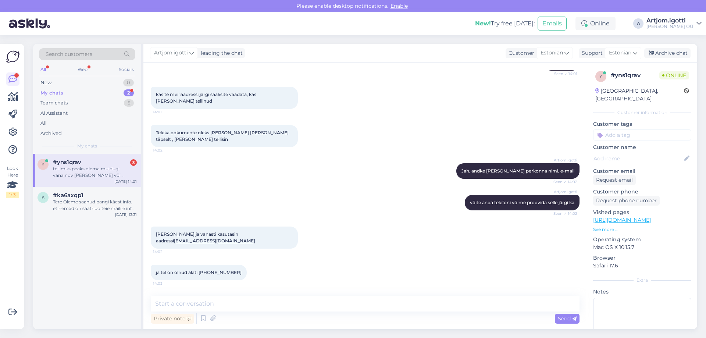
scroll to position [179, 0]
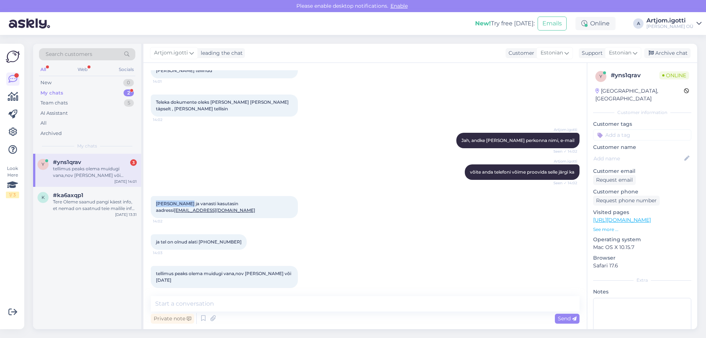
drag, startPoint x: 189, startPoint y: 204, endPoint x: 154, endPoint y: 203, distance: 35.0
click at [154, 203] on div "[PERSON_NAME] ja vanasti kasutasin aadressi [EMAIL_ADDRESS][DOMAIN_NAME] 14:02" at bounding box center [224, 207] width 147 height 22
copy span "[PERSON_NAME]"
drag, startPoint x: 291, startPoint y: 204, endPoint x: 255, endPoint y: 207, distance: 36.1
click at [255, 207] on div "[PERSON_NAME] ja vanasti kasutasin aadressi [EMAIL_ADDRESS][DOMAIN_NAME] 14:02" at bounding box center [224, 207] width 147 height 22
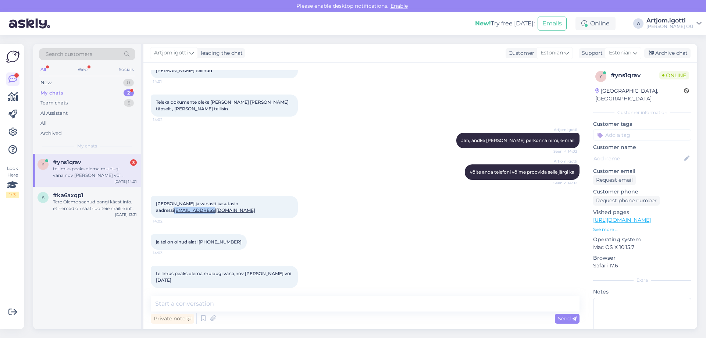
copy link "[EMAIL_ADDRESS][DOMAIN_NAME]"
drag, startPoint x: 220, startPoint y: 234, endPoint x: 200, endPoint y: 237, distance: 19.7
click at [200, 237] on div "ja tel on olnud alati 5208523 14:03" at bounding box center [199, 241] width 96 height 15
copy span "5208523"
drag, startPoint x: 292, startPoint y: 204, endPoint x: 255, endPoint y: 208, distance: 37.4
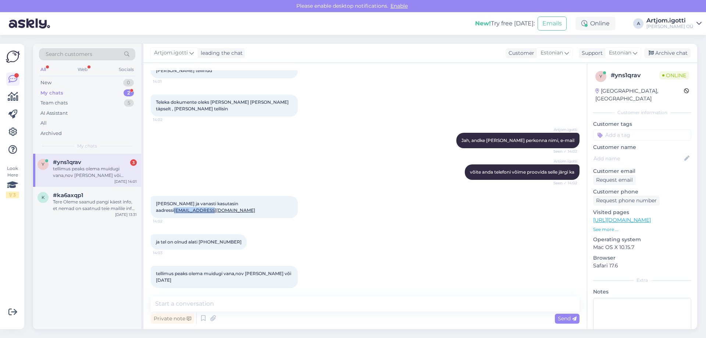
click at [255, 208] on div "[PERSON_NAME] ja vanasti kasutasin aadressi [EMAIL_ADDRESS][DOMAIN_NAME] 14:02" at bounding box center [224, 207] width 147 height 22
copy link "[EMAIL_ADDRESS][DOMAIN_NAME]"
drag, startPoint x: 238, startPoint y: 299, endPoint x: 243, endPoint y: 294, distance: 7.5
click at [238, 300] on textarea at bounding box center [365, 303] width 429 height 15
type textarea "L"
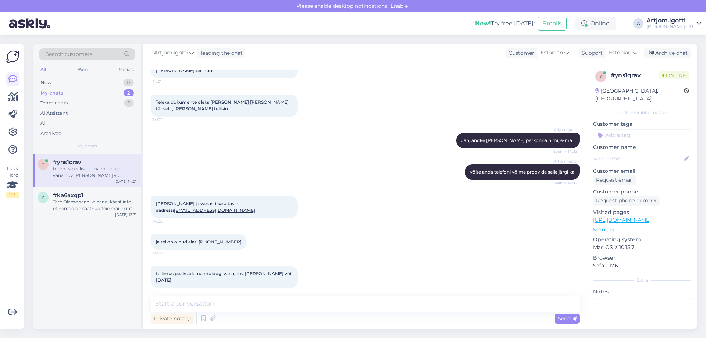
click at [245, 315] on div "Private note Send" at bounding box center [365, 319] width 429 height 14
click at [246, 301] on textarea at bounding box center [365, 303] width 429 height 15
type textarea "Kas oli ostetud koha peal?"
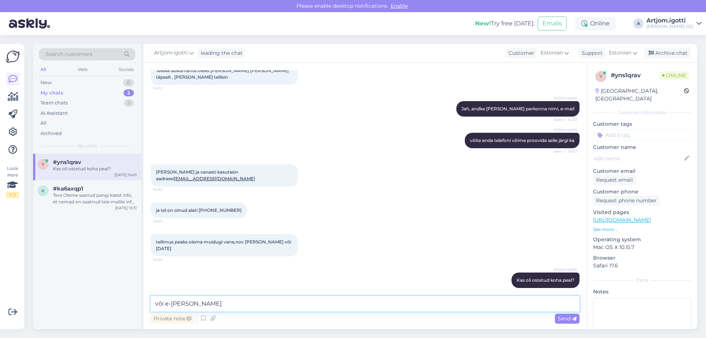
type textarea "või e-poes"
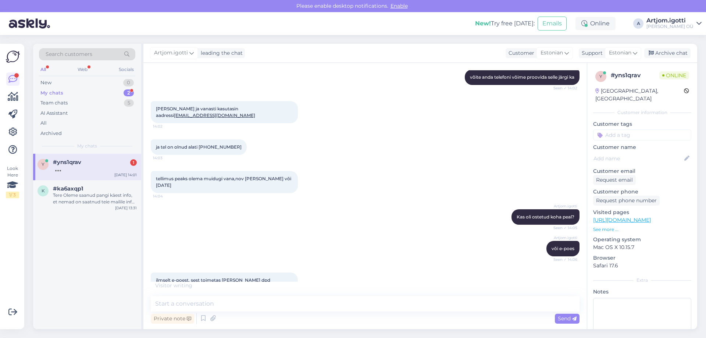
scroll to position [306, 0]
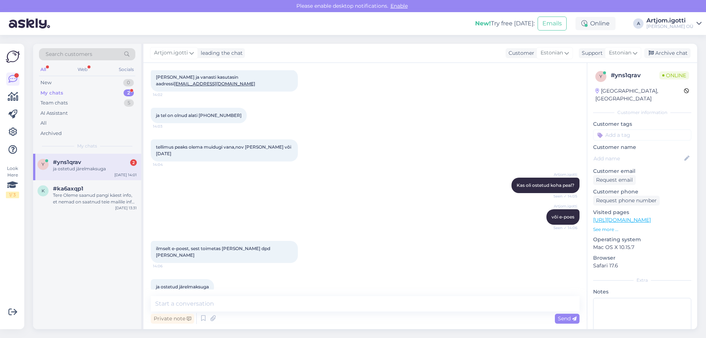
drag, startPoint x: 309, startPoint y: 313, endPoint x: 313, endPoint y: 310, distance: 4.4
click at [309, 313] on div "Private note Send" at bounding box center [365, 319] width 429 height 14
click at [324, 304] on textarea at bounding box center [365, 303] width 429 height 15
type textarea "Mis mudel oli?"
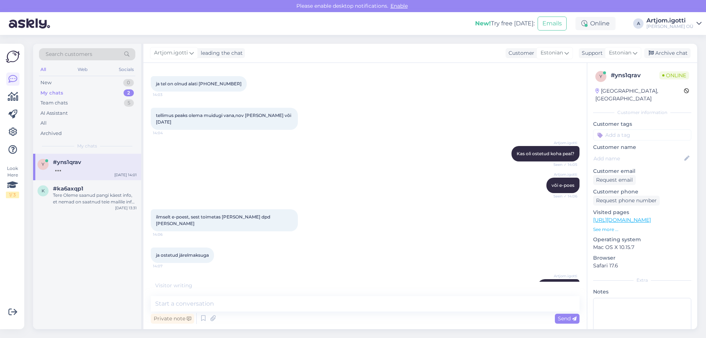
scroll to position [369, 0]
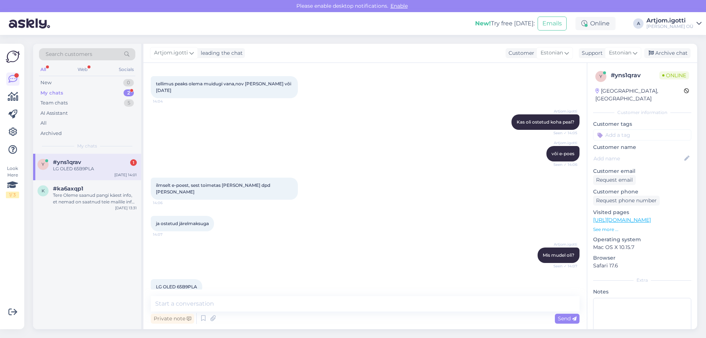
click at [189, 284] on span "LG OLED 65B9PLA" at bounding box center [176, 287] width 41 height 6
copy div "65B9PLA 14:07"
click at [320, 303] on textarea at bounding box center [365, 303] width 429 height 15
type textarea "T"
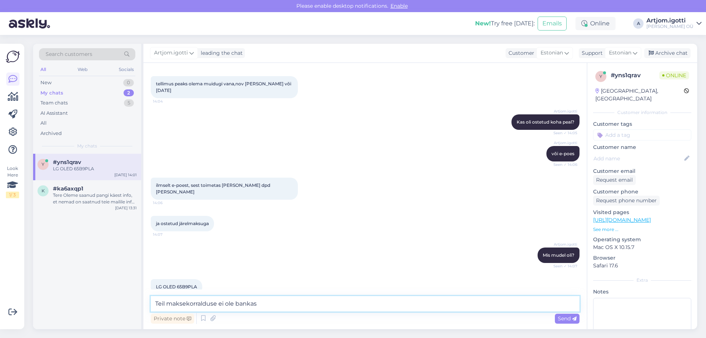
type textarea "Teil maksekorralduse ei ole bankas?"
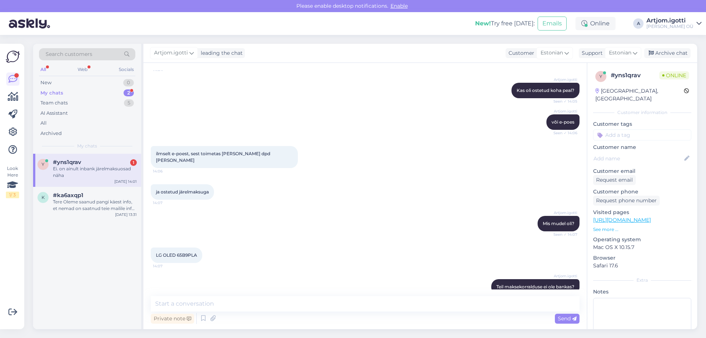
scroll to position [433, 0]
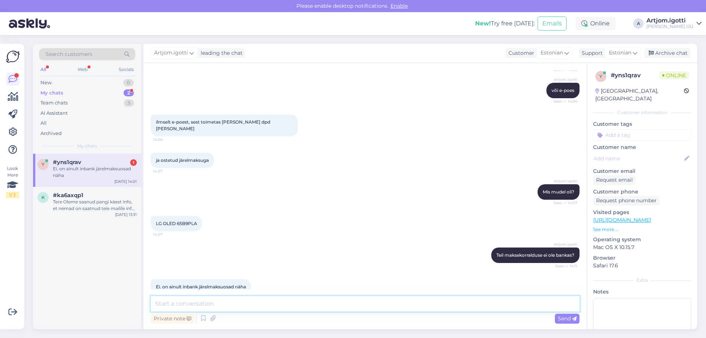
click at [245, 302] on textarea at bounding box center [365, 303] width 429 height 15
type textarea "Kas järelmaksu märkuses on midagi?"
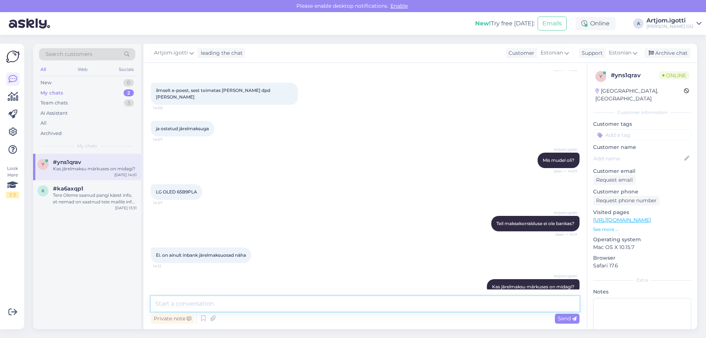
click at [260, 306] on textarea at bounding box center [365, 303] width 429 height 15
type textarea "T"
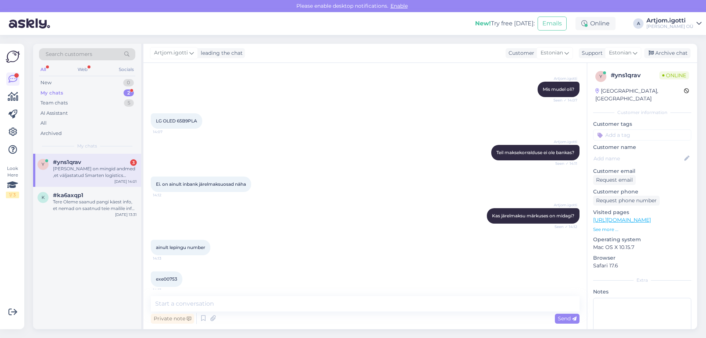
scroll to position [566, 0]
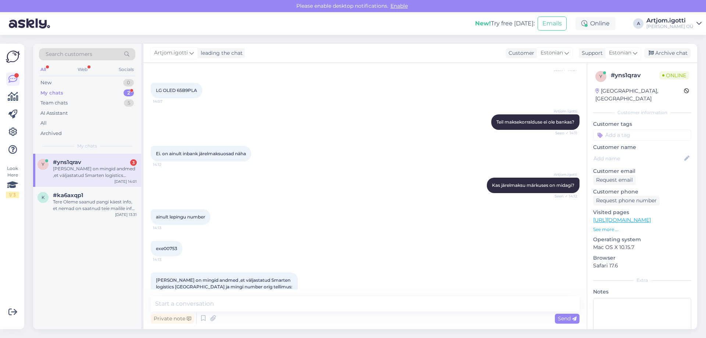
click at [270, 277] on span "[PERSON_NAME] on mingid andmed ,et väljastatud Smarten logistics [GEOGRAPHIC_DA…" at bounding box center [225, 286] width 138 height 19
copy div "1637434 14:15"
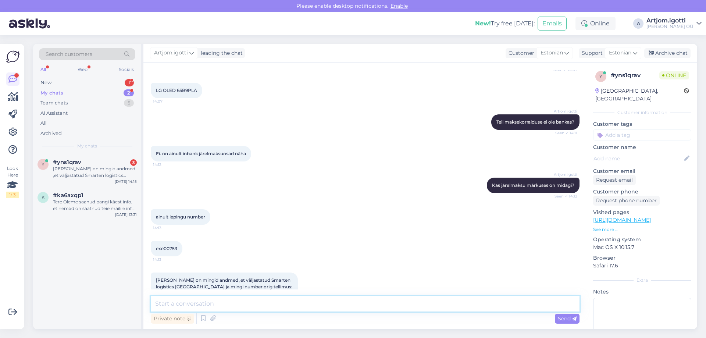
click at [193, 303] on textarea at bounding box center [365, 303] width 429 height 15
click at [373, 302] on textarea "Ma praegu vaatasin 4 kuud järjest, e-pood on müünud ainult 1 tk" at bounding box center [365, 303] width 429 height 15
click at [367, 302] on textarea "Ma praegu vaatasin 4 kuud järjest, e-pood on müünud ainult 1 tk" at bounding box center [365, 303] width 429 height 15
type textarea "Ma praegu vaatasin 4 kuud järjest, e-pood on müünud ainult 1 tk ja see on teine…"
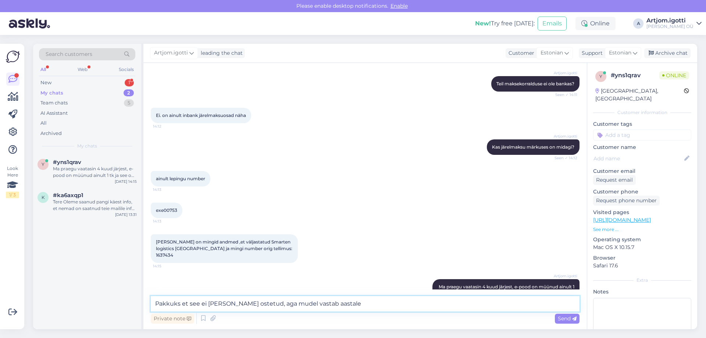
type textarea "Pakkuks et see ei [PERSON_NAME] ostetud, aga mudel vastab aastale."
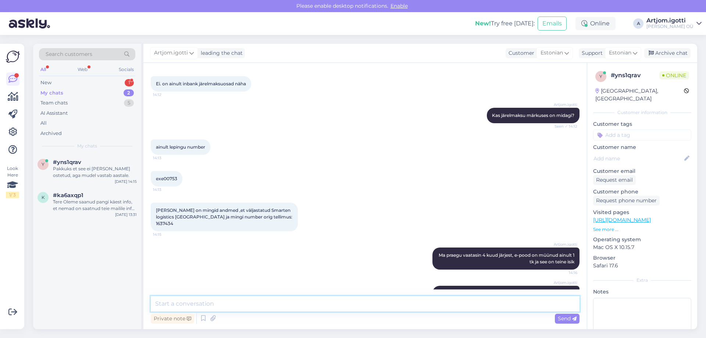
click at [405, 298] on textarea at bounding box center [365, 303] width 429 height 15
type textarea "Üks variant küsida inbangi käest"
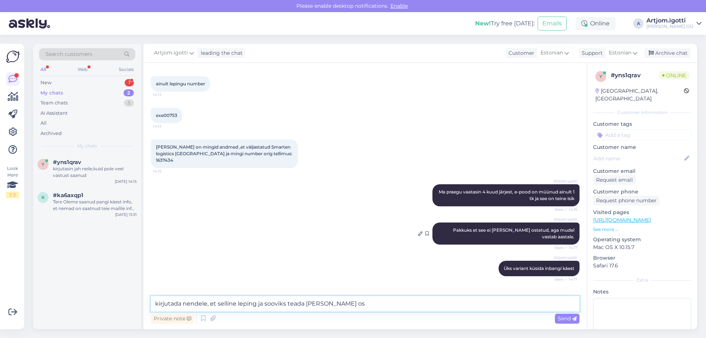
scroll to position [730, 0]
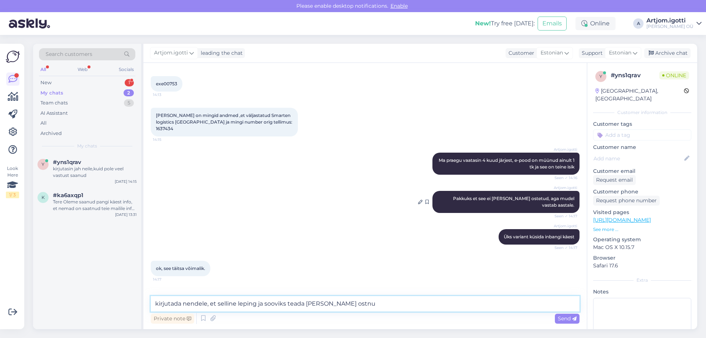
type textarea "kirjutada nendele, et selline leping ja sooviks teada [PERSON_NAME] ostnud"
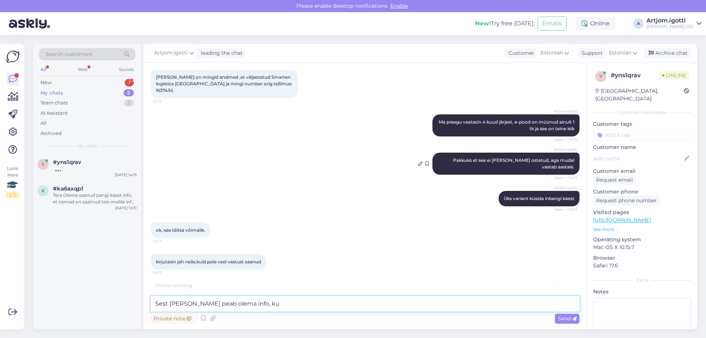
scroll to position [800, 0]
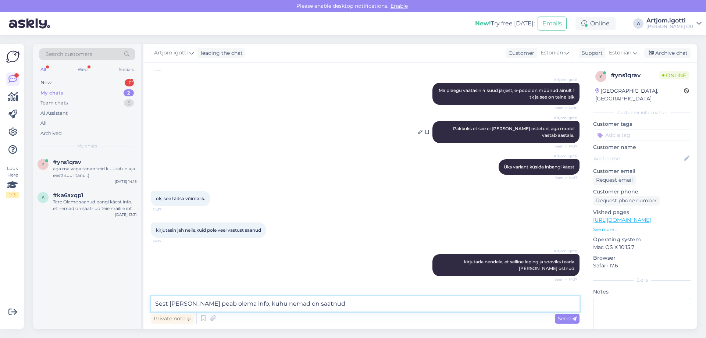
type textarea "Sest [PERSON_NAME] peab olema info, kuhu nemad on saatnud."
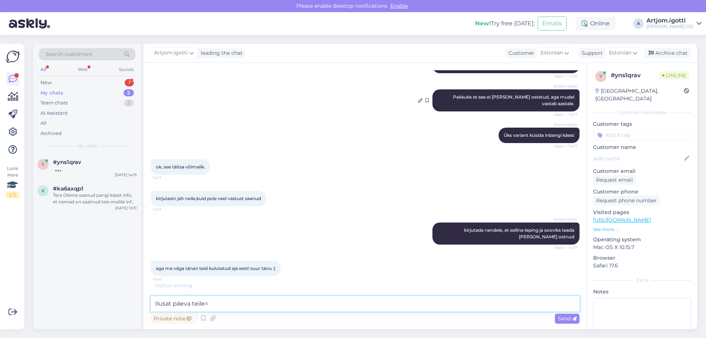
type textarea "Ilusat päeva teile=)"
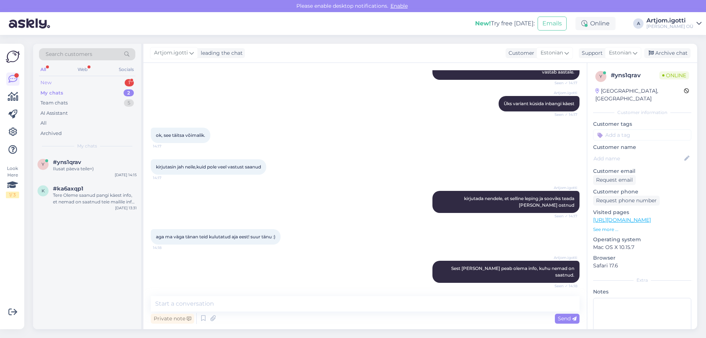
click at [50, 83] on div "New" at bounding box center [45, 82] width 11 height 7
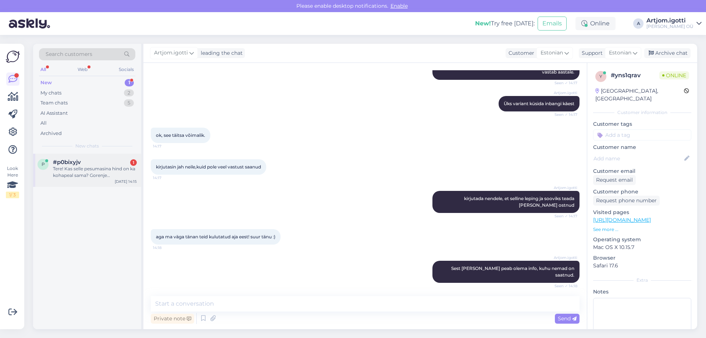
click at [88, 174] on div "Tere! Kas selle pesumasina hind on ka kohapeal sama? Gorenje W3NGPI62SBS" at bounding box center [95, 172] width 84 height 13
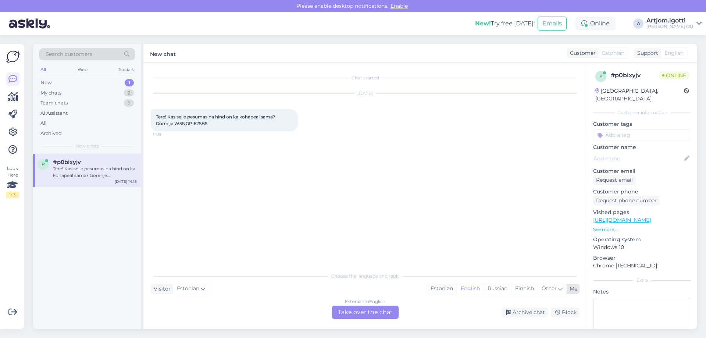
click at [440, 288] on div "Estonian" at bounding box center [442, 288] width 30 height 11
click at [356, 312] on div "Estonian to Estonian Take over the chat" at bounding box center [365, 312] width 67 height 13
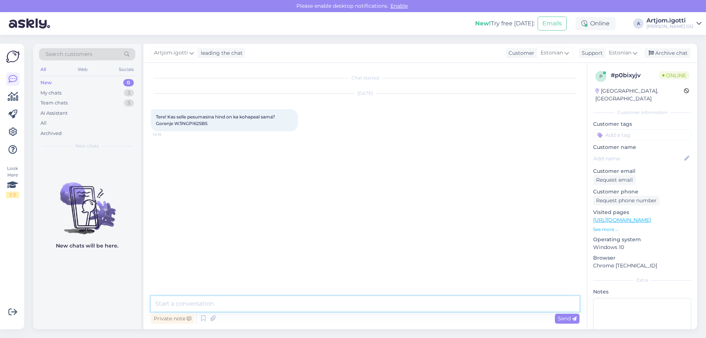
click at [236, 298] on textarea at bounding box center [365, 303] width 429 height 15
click at [184, 121] on span "Tere! Kas selle pesumasina hind on ka kohapeal sama? Gorenje W3NGPI62SBS" at bounding box center [216, 120] width 120 height 12
click at [209, 128] on div "Tere! Kas selle pesumasina hind on ka kohapeal sama? Gorenje W3NGPI62SBS 14:15" at bounding box center [224, 120] width 147 height 22
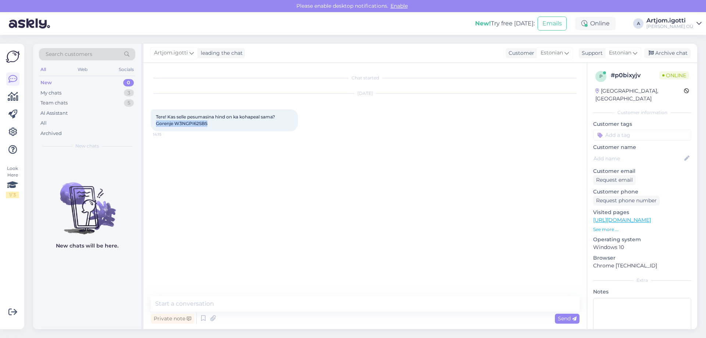
drag, startPoint x: 207, startPoint y: 123, endPoint x: 144, endPoint y: 123, distance: 62.9
click at [144, 123] on div "Chat started [DATE] Tere! Kas selle pesumasina hind on ka kohapeal sama? Gorenj…" at bounding box center [365, 196] width 444 height 266
copy span "Gorenje W3NGPI62SBS"
click at [193, 311] on textarea at bounding box center [365, 303] width 429 height 15
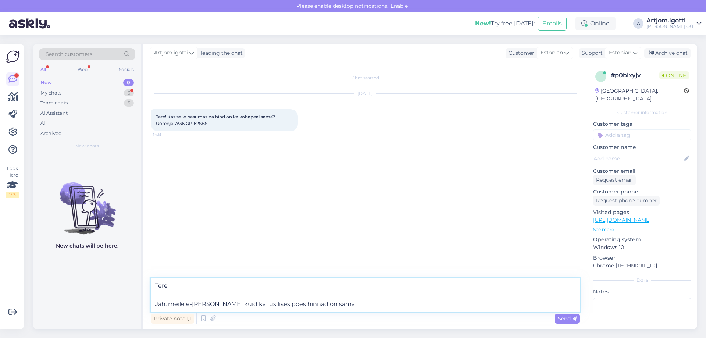
type textarea "Tere Jah, meile e-[PERSON_NAME] kuid ka füsilises poes hinnad on [PERSON_NAME]"
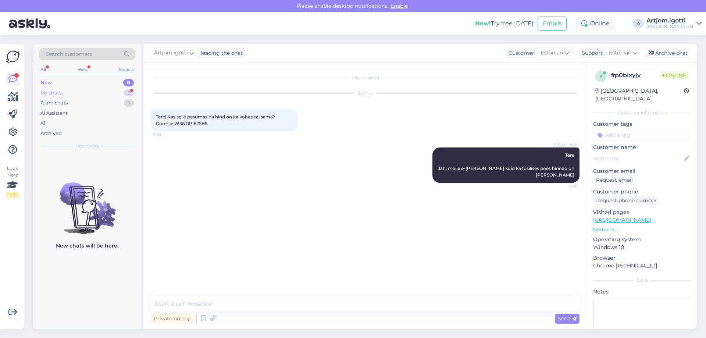
click at [81, 91] on div "My chats 3" at bounding box center [87, 93] width 96 height 10
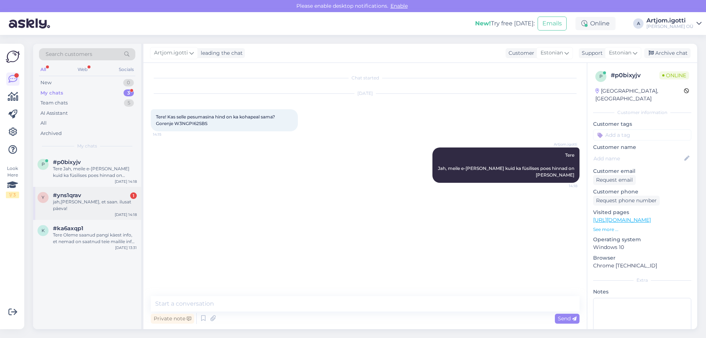
click at [85, 202] on div "jah,[PERSON_NAME], et saan. ilusat päeva!" at bounding box center [95, 205] width 84 height 13
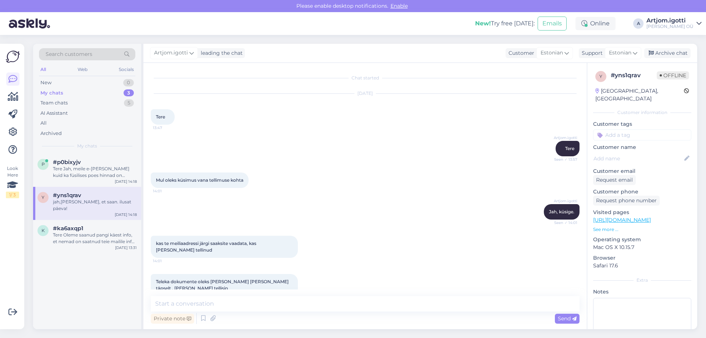
scroll to position [895, 0]
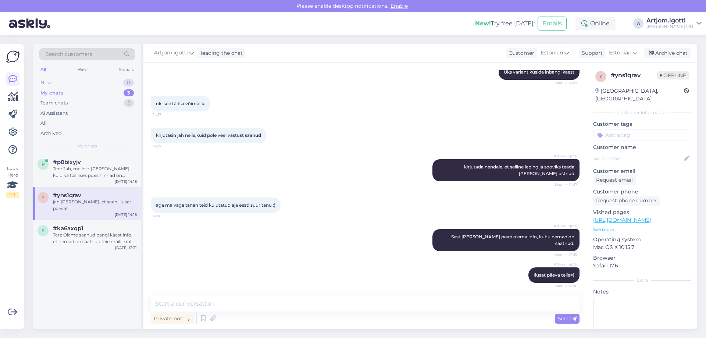
click at [99, 83] on div "New 0" at bounding box center [87, 83] width 96 height 10
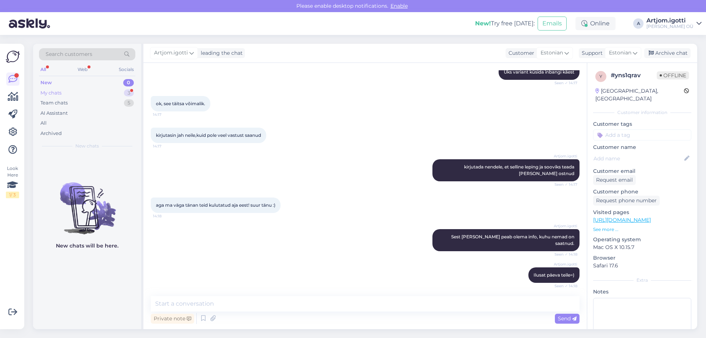
click at [112, 92] on div "My chats 3" at bounding box center [87, 93] width 96 height 10
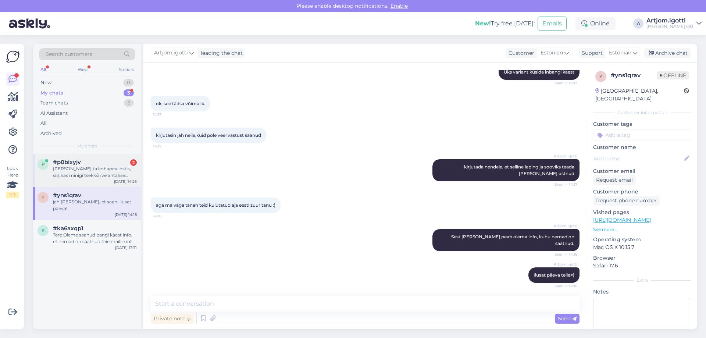
click at [107, 168] on div "[PERSON_NAME] ta kohapeal ostis, siis kas minigi tsekk/arve antakse ikka?" at bounding box center [95, 172] width 84 height 13
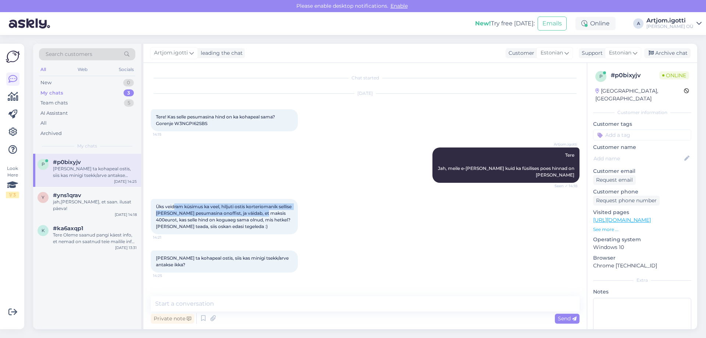
drag, startPoint x: 175, startPoint y: 201, endPoint x: 279, endPoint y: 205, distance: 103.8
click at [279, 205] on div "Üks veidram küsimus ka veel, hiljuti ostis korteriomanik sellise [PERSON_NAME] …" at bounding box center [224, 216] width 147 height 35
click at [281, 205] on div "Üks veidram küsimus ka veel, hiljuti ostis korteriomanik sellise [PERSON_NAME] …" at bounding box center [224, 216] width 147 height 35
click at [197, 300] on textarea at bounding box center [365, 303] width 429 height 15
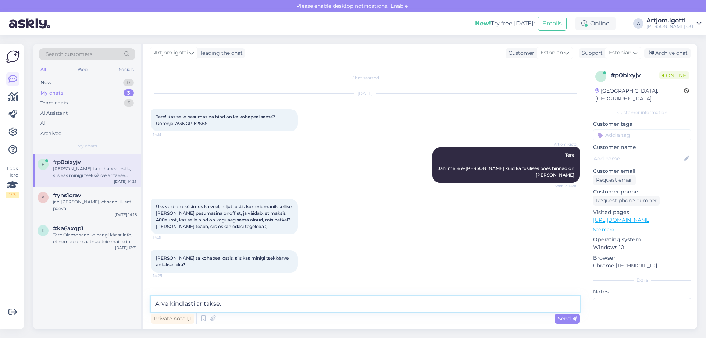
click at [231, 304] on textarea "Arve kindlasti antakse." at bounding box center [365, 303] width 429 height 15
type textarea "Arve kindlasti antakse. 400 eurot ei saa olla. Sellel toodel praegu ei ole iseg…"
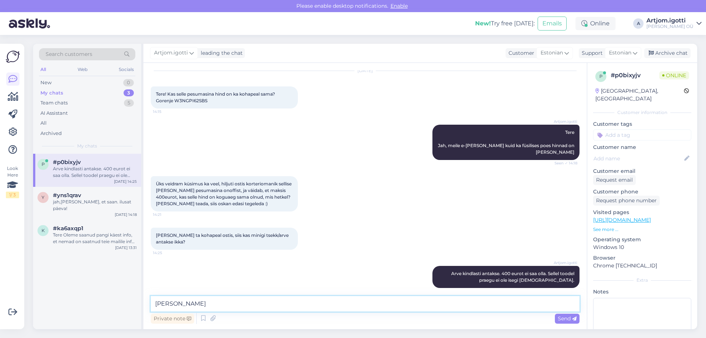
type textarea "J"
type textarea "[PERSON_NAME] toode isegi praegu on juba [PERSON_NAME], siis nii suurt juurdehi…"
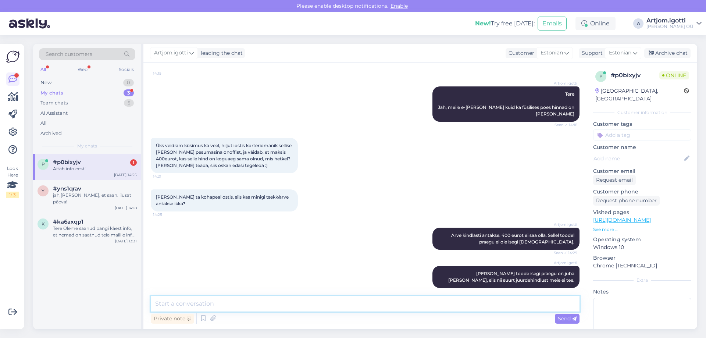
scroll to position [93, 0]
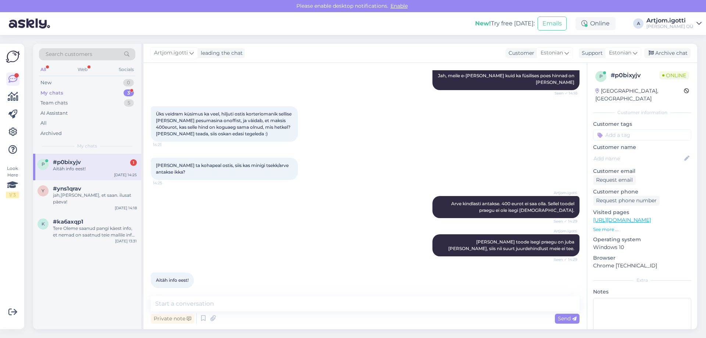
click at [195, 296] on div "Chat started [DATE] Tere! Kas selle pesumasina hind on ka kohapeal sama? Gorenj…" at bounding box center [365, 196] width 444 height 266
click at [194, 301] on textarea at bounding box center [365, 303] width 429 height 15
click at [673, 51] on div "Archive chat" at bounding box center [667, 53] width 46 height 10
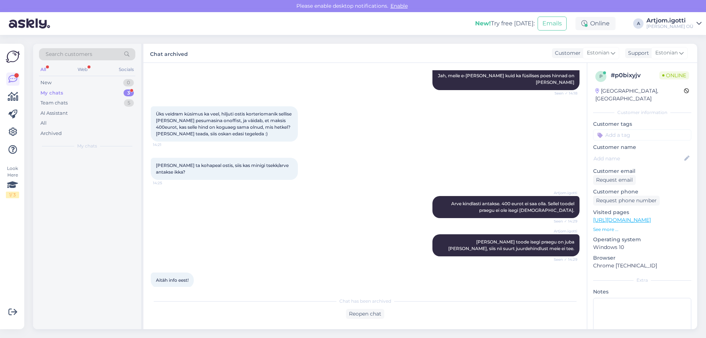
scroll to position [95, 0]
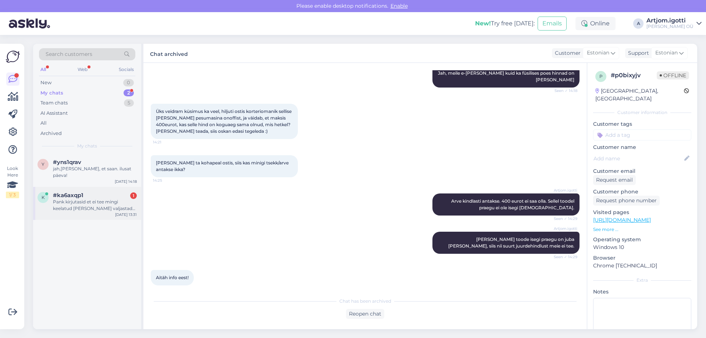
click at [107, 199] on div "Pank kirjutasid et ei tee mingi keelatud [PERSON_NAME] valjastada ei tea miks" at bounding box center [95, 205] width 84 height 13
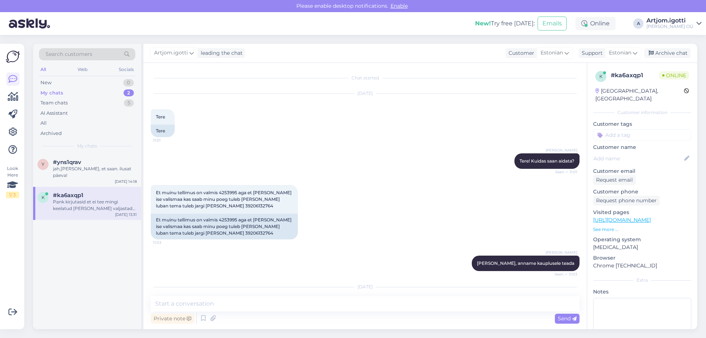
scroll to position [1280, 0]
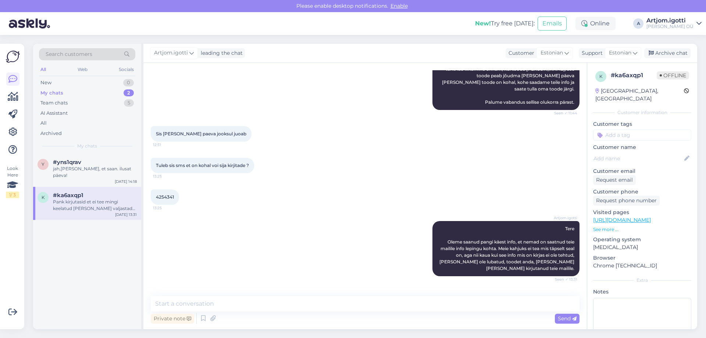
drag, startPoint x: 188, startPoint y: 266, endPoint x: 216, endPoint y: 270, distance: 28.2
click at [216, 292] on div "Pank kirjutasid et ei tee mingi keelatud [PERSON_NAME] valjastada ei tea miks 1…" at bounding box center [224, 303] width 147 height 22
